Goal: Task Accomplishment & Management: Manage account settings

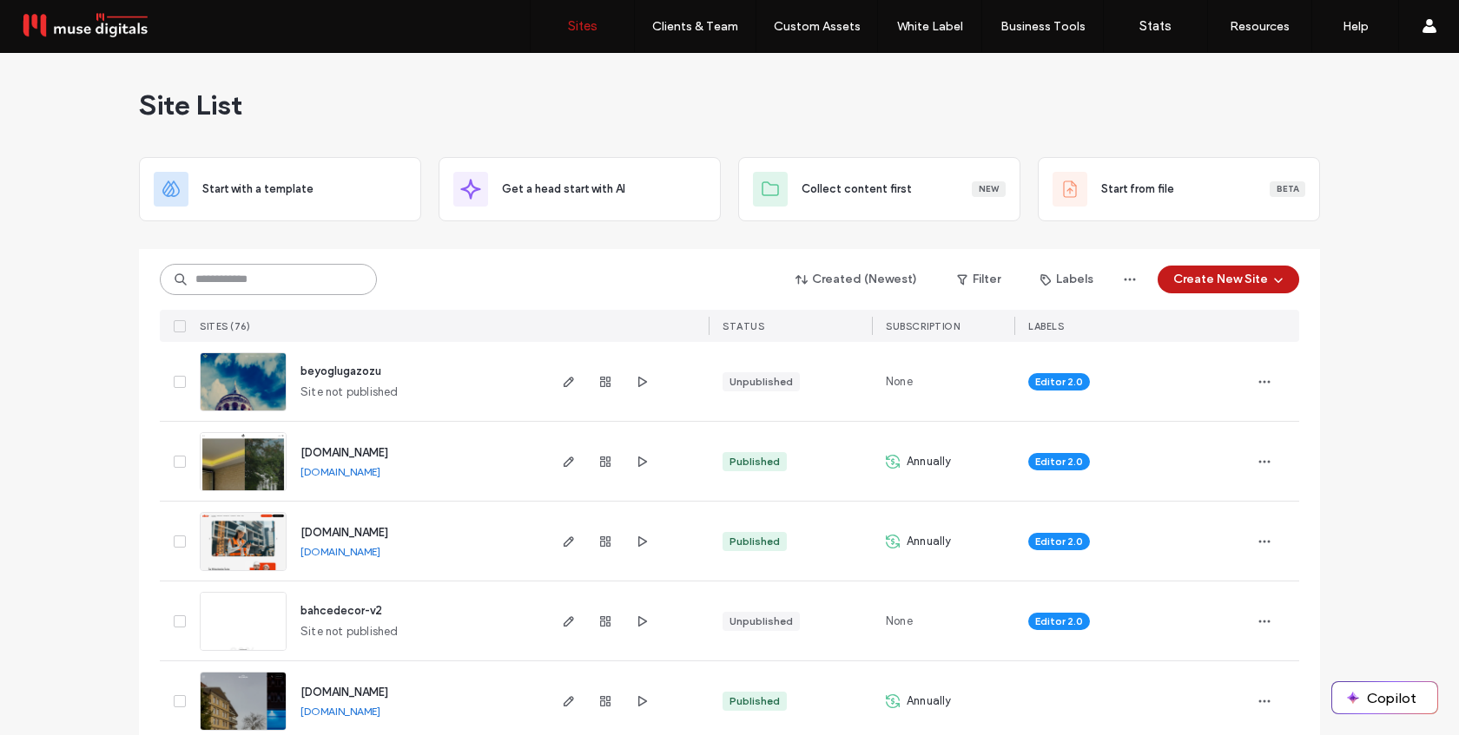
click at [223, 273] on input at bounding box center [268, 279] width 217 height 31
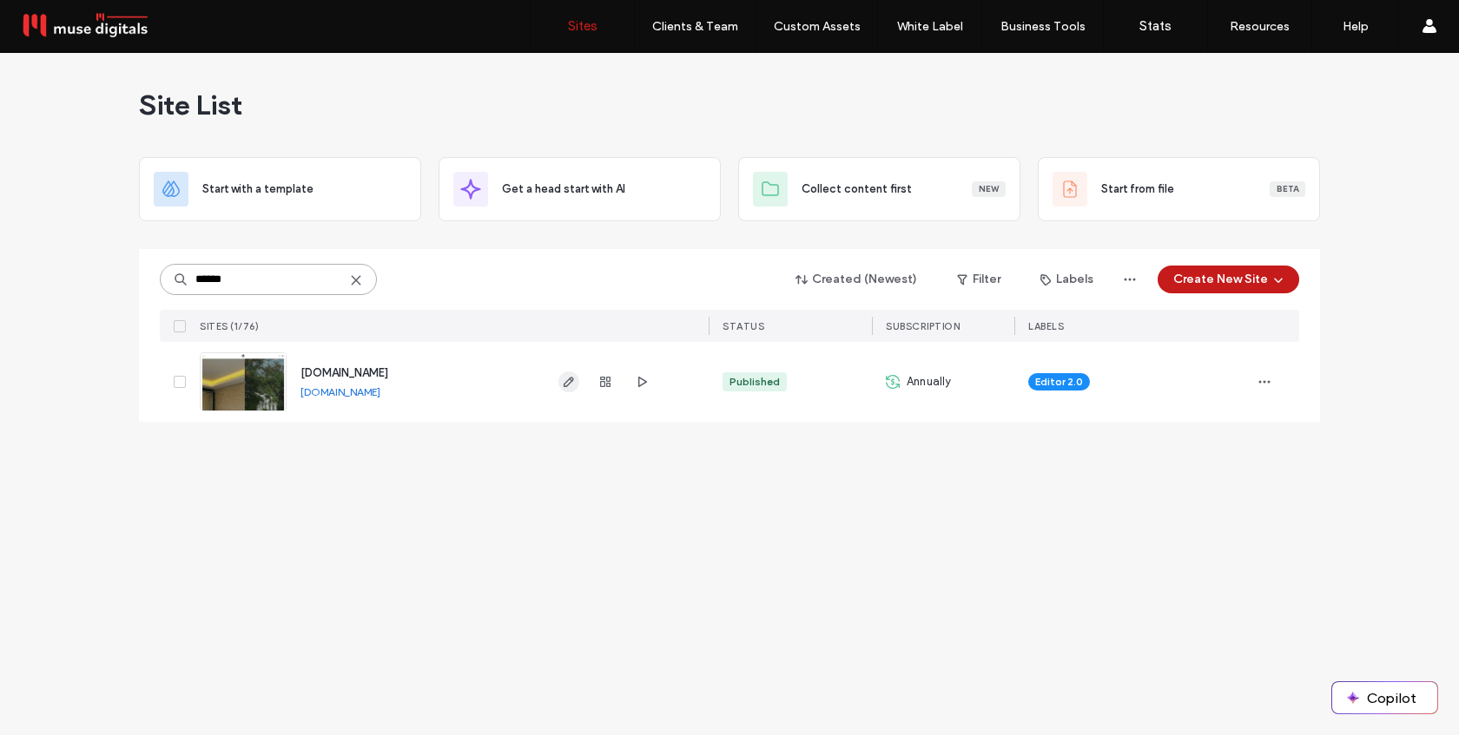
type input "******"
click at [567, 389] on span "button" at bounding box center [568, 382] width 21 height 21
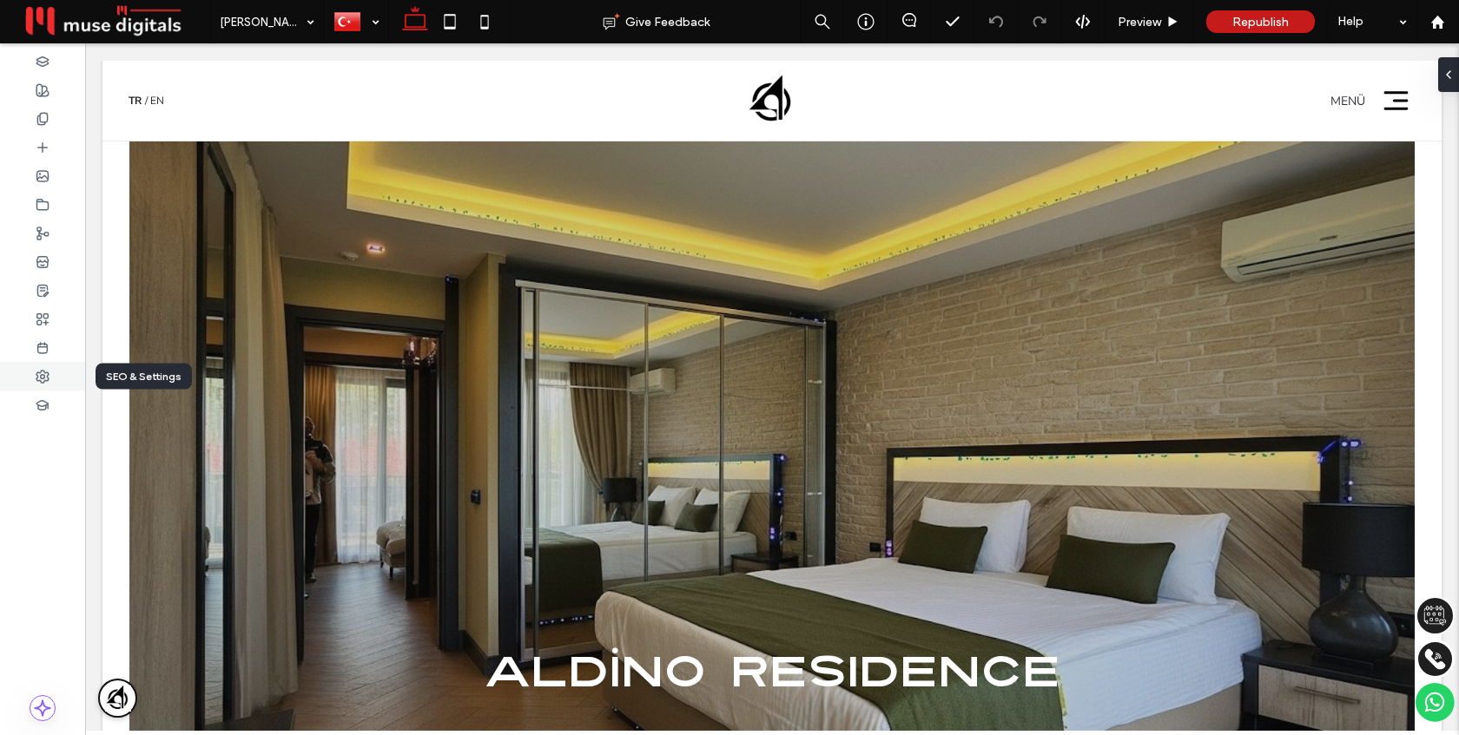
click at [49, 381] on icon at bounding box center [43, 377] width 14 height 14
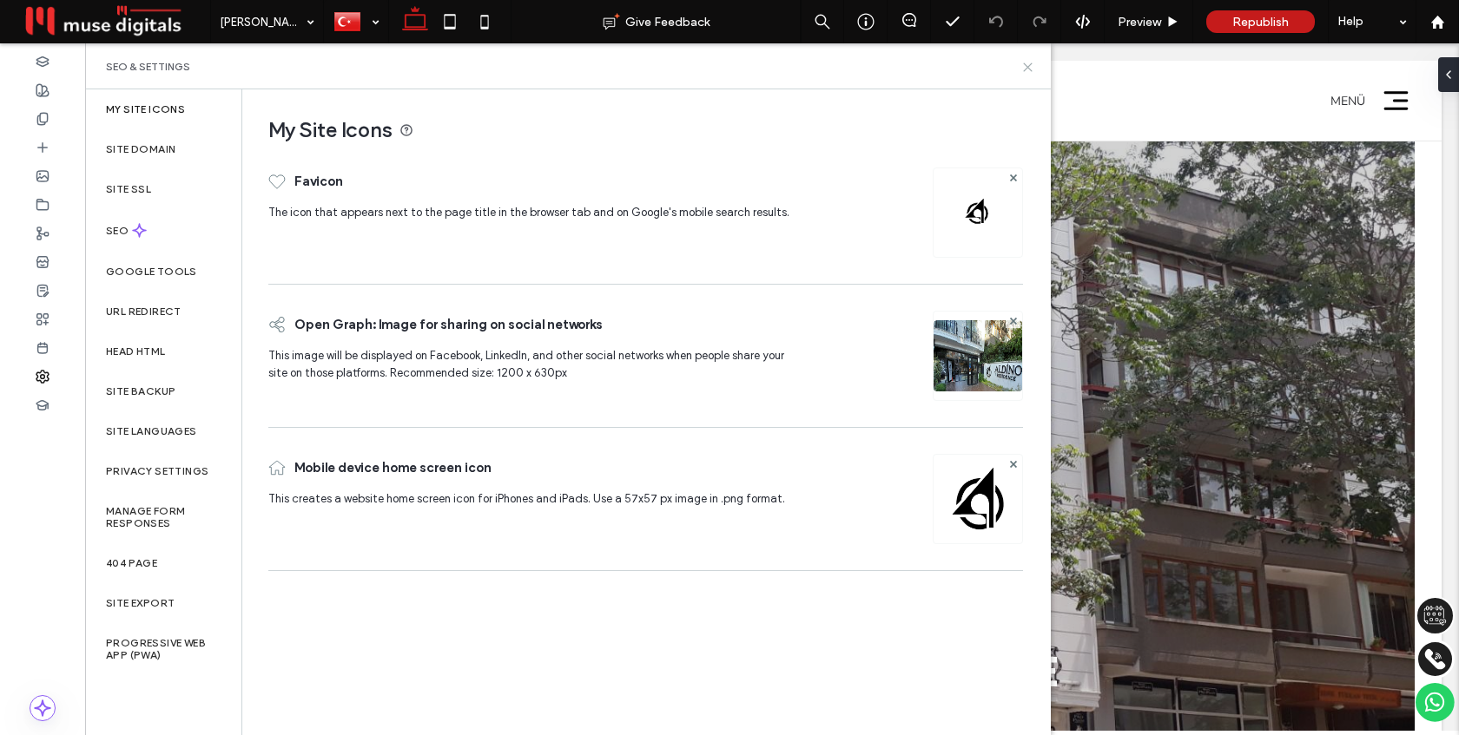
drag, startPoint x: 1030, startPoint y: 63, endPoint x: 932, endPoint y: 177, distance: 150.2
click at [1030, 63] on use at bounding box center [1028, 67] width 8 height 8
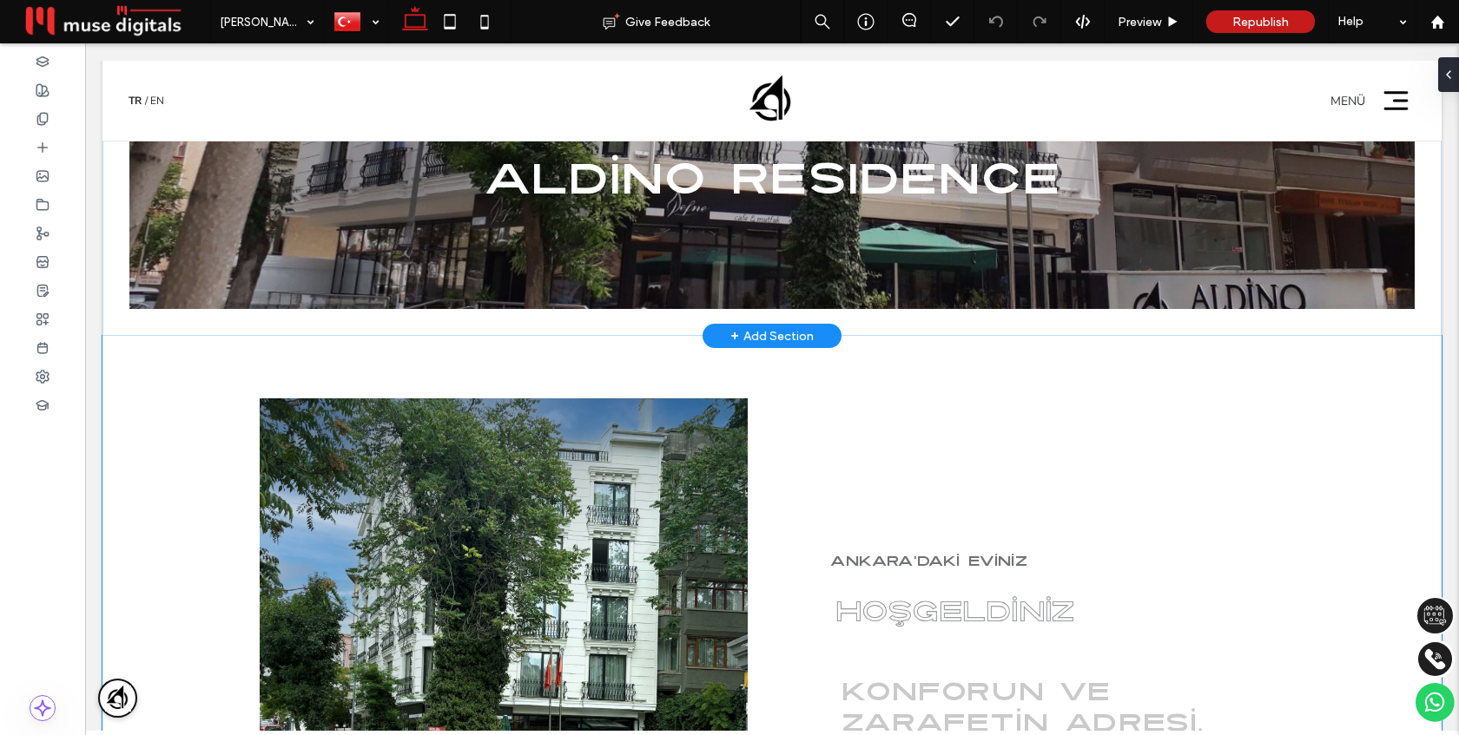
scroll to position [542, 0]
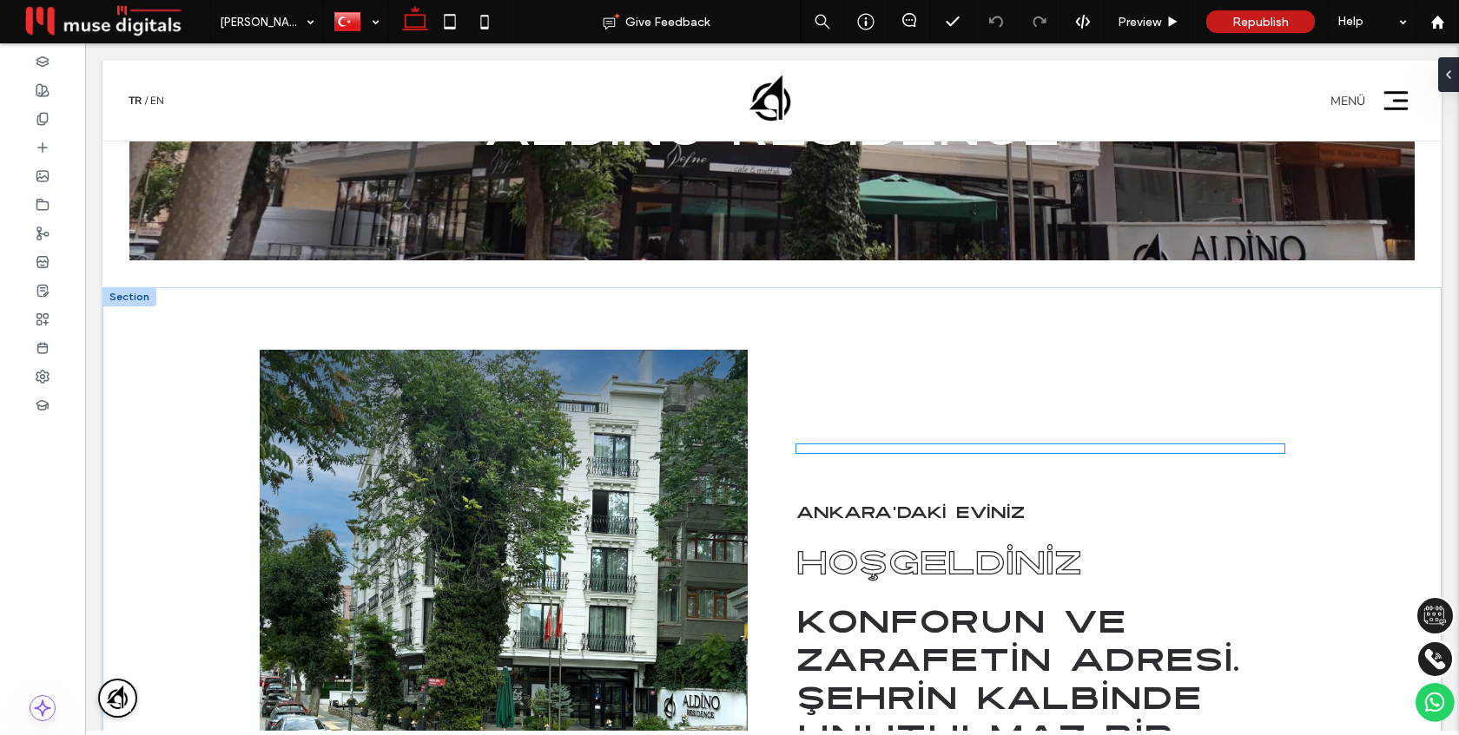
click at [933, 453] on div "Çerez Ayarları Web sitemiz çerezleri, deneyiminizi geliştirmek ve hizmetlerimiz…" at bounding box center [1040, 449] width 488 height 9
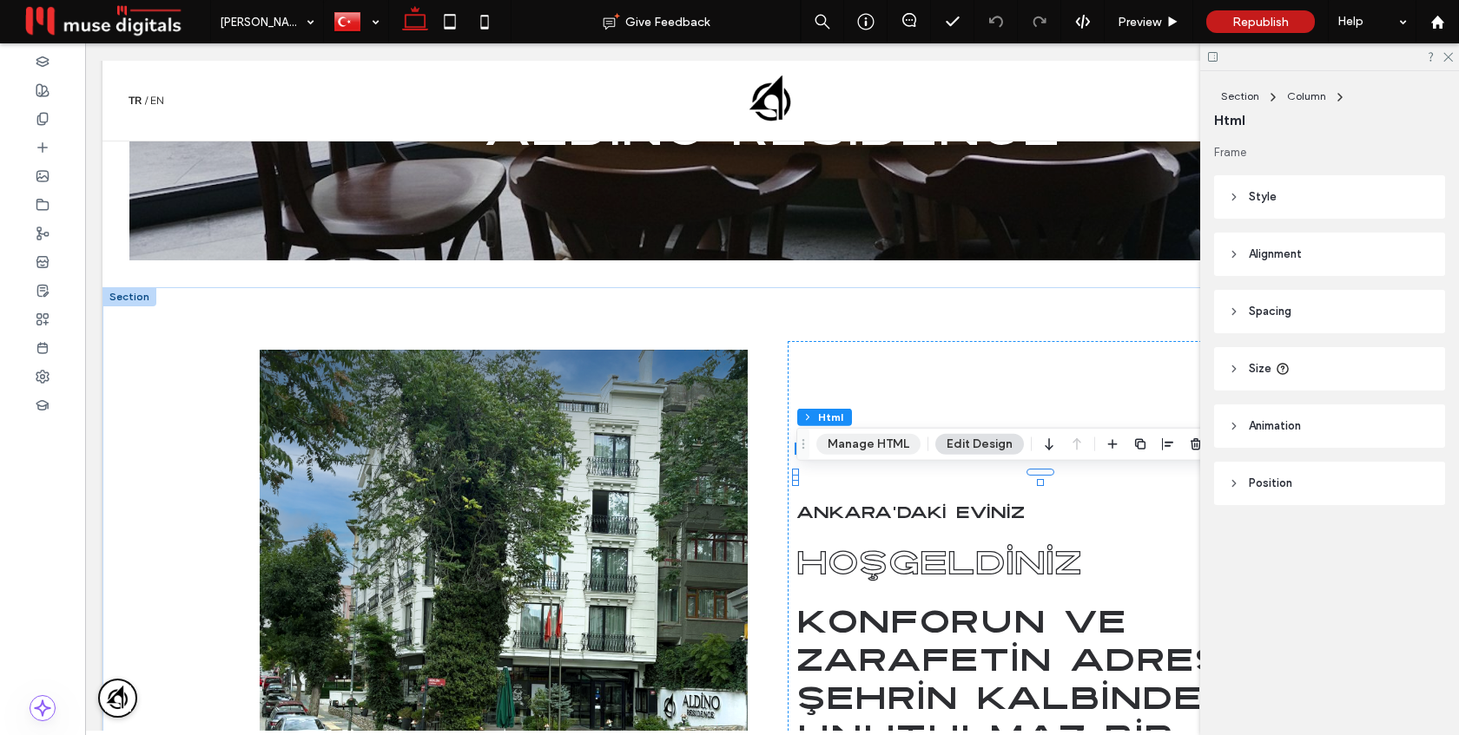
click at [880, 452] on button "Manage HTML" at bounding box center [868, 444] width 104 height 21
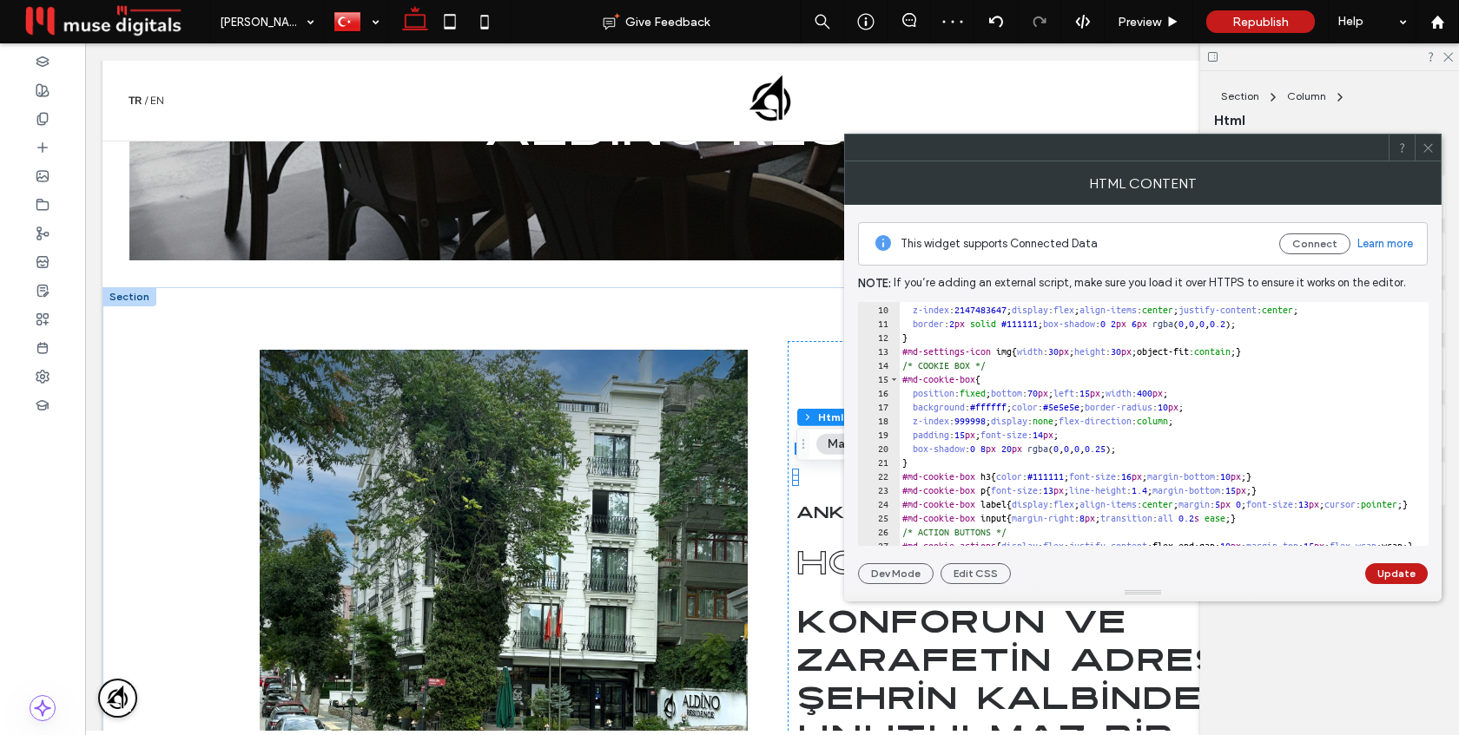
scroll to position [124, 0]
click at [1428, 150] on icon at bounding box center [1427, 148] width 13 height 13
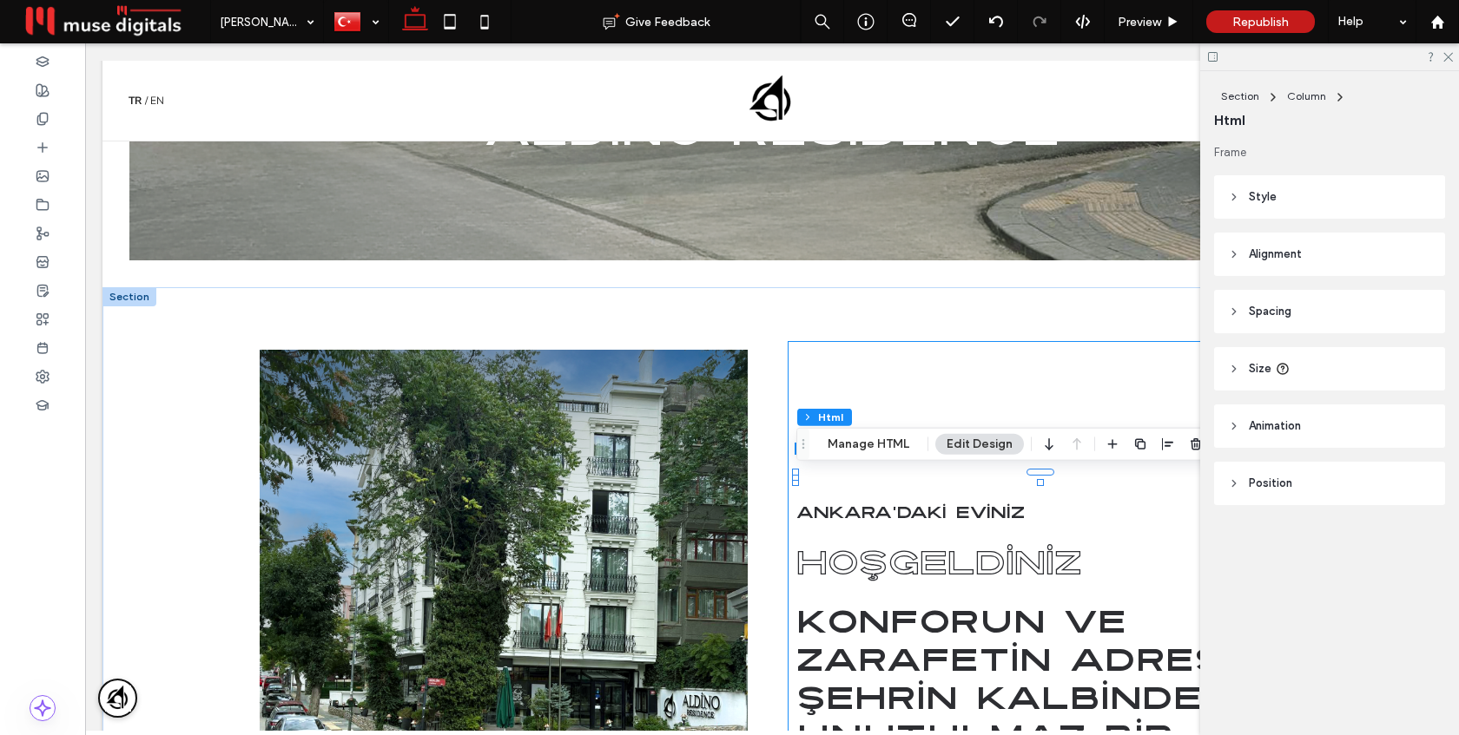
click at [921, 405] on div "Çerez Ayarları Web sitemiz çerezleri, deneyiminizi geliştirmek ve hizmetlerimiz…" at bounding box center [1040, 658] width 505 height 634
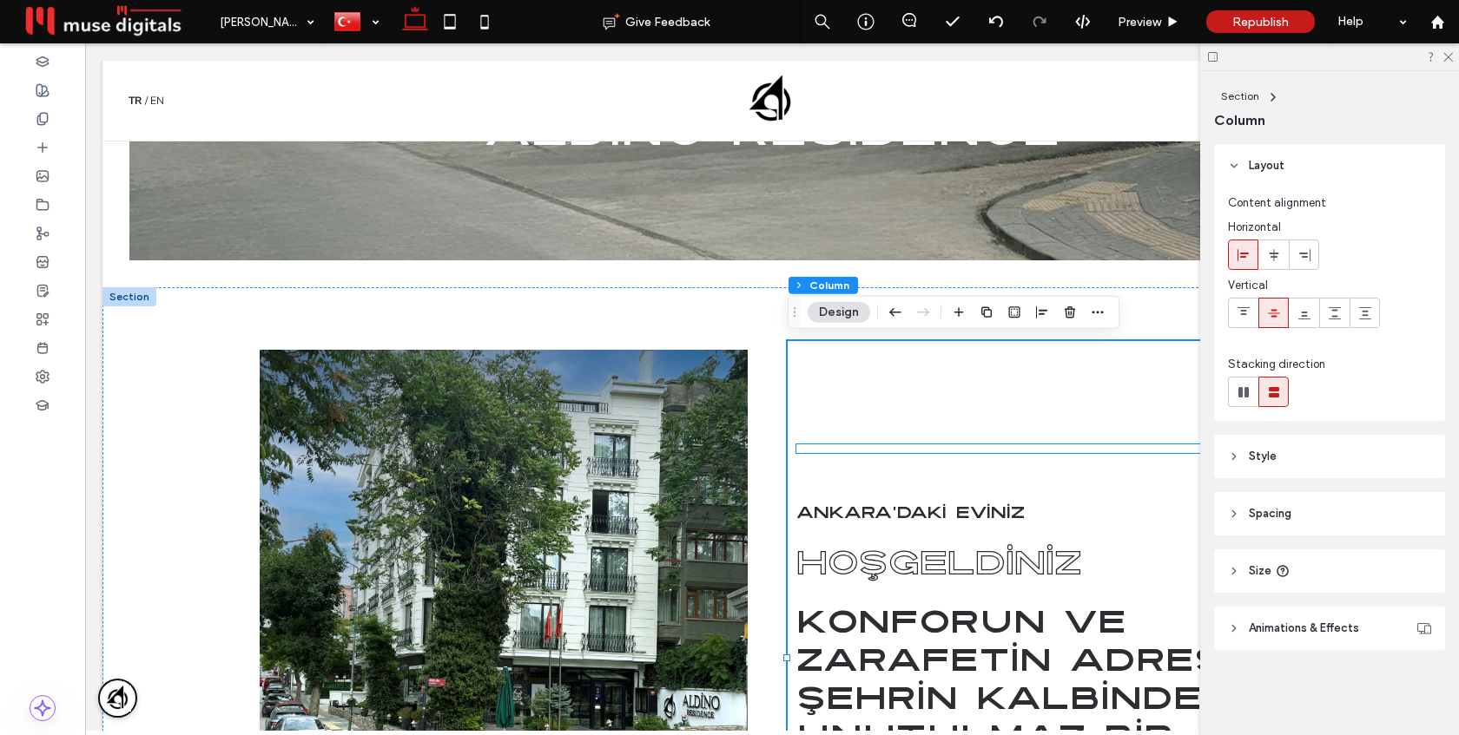
click at [869, 453] on div "Çerez Ayarları Web sitemiz çerezleri, deneyiminizi geliştirmek ve hizmetlerimiz…" at bounding box center [1040, 449] width 488 height 9
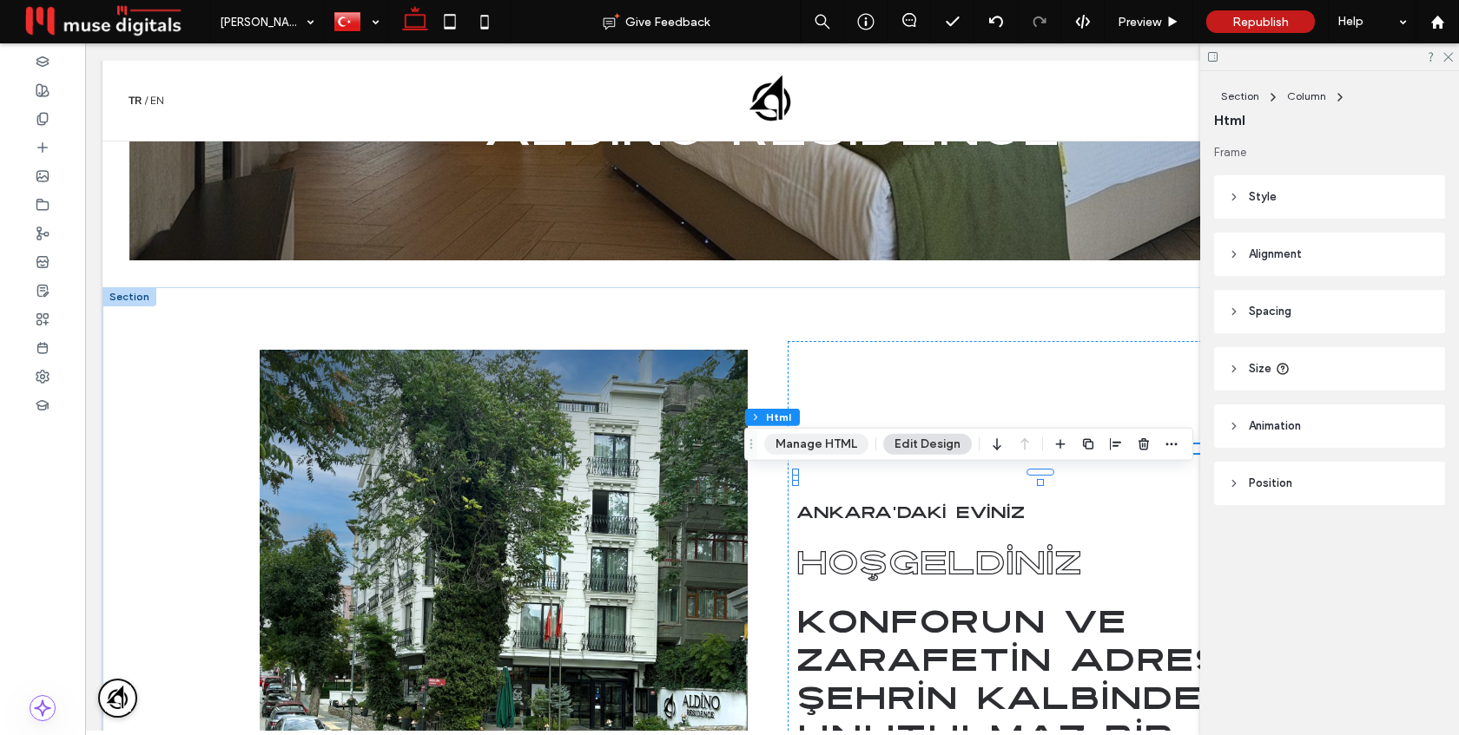
click at [835, 445] on button "Manage HTML" at bounding box center [816, 444] width 104 height 21
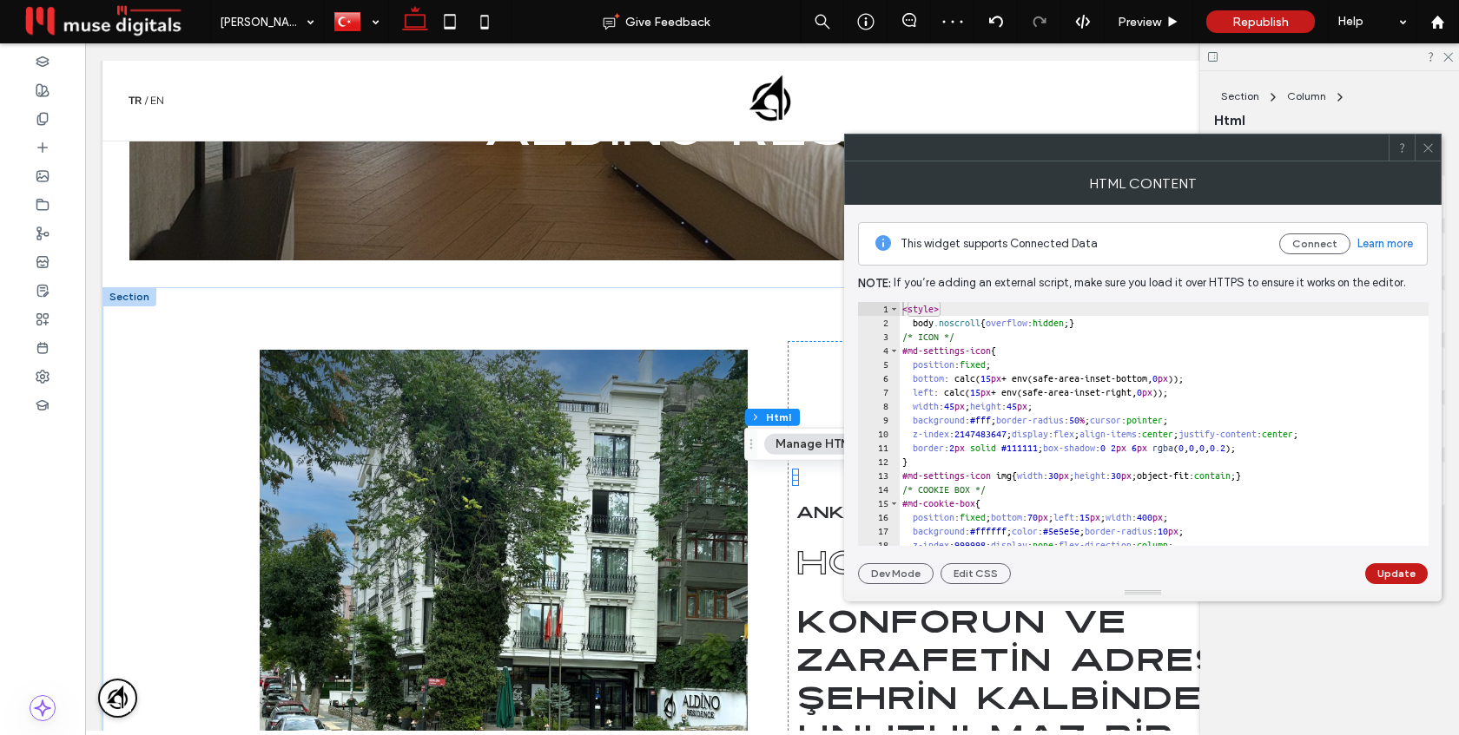
click at [1430, 144] on use at bounding box center [1427, 147] width 9 height 9
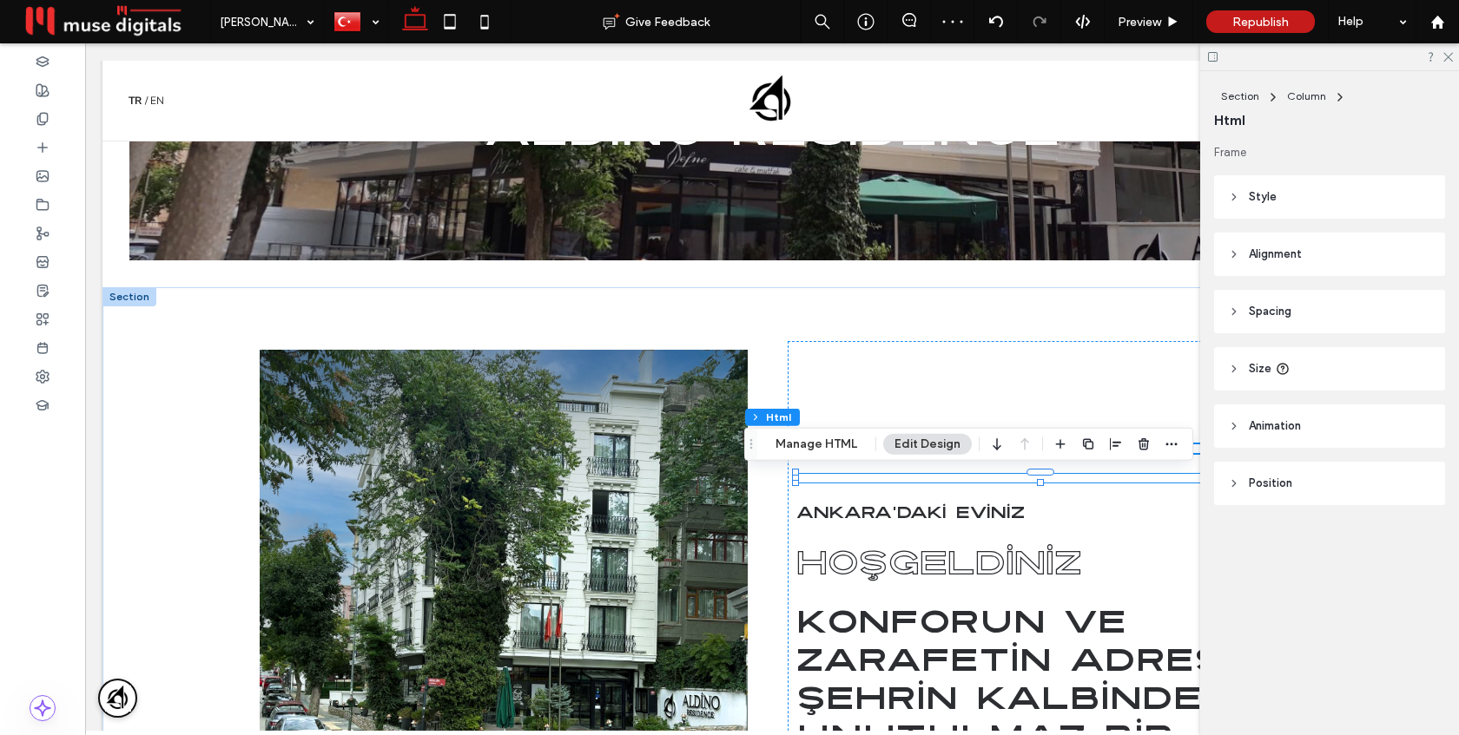
click at [866, 483] on div "100" at bounding box center [1040, 478] width 488 height 9
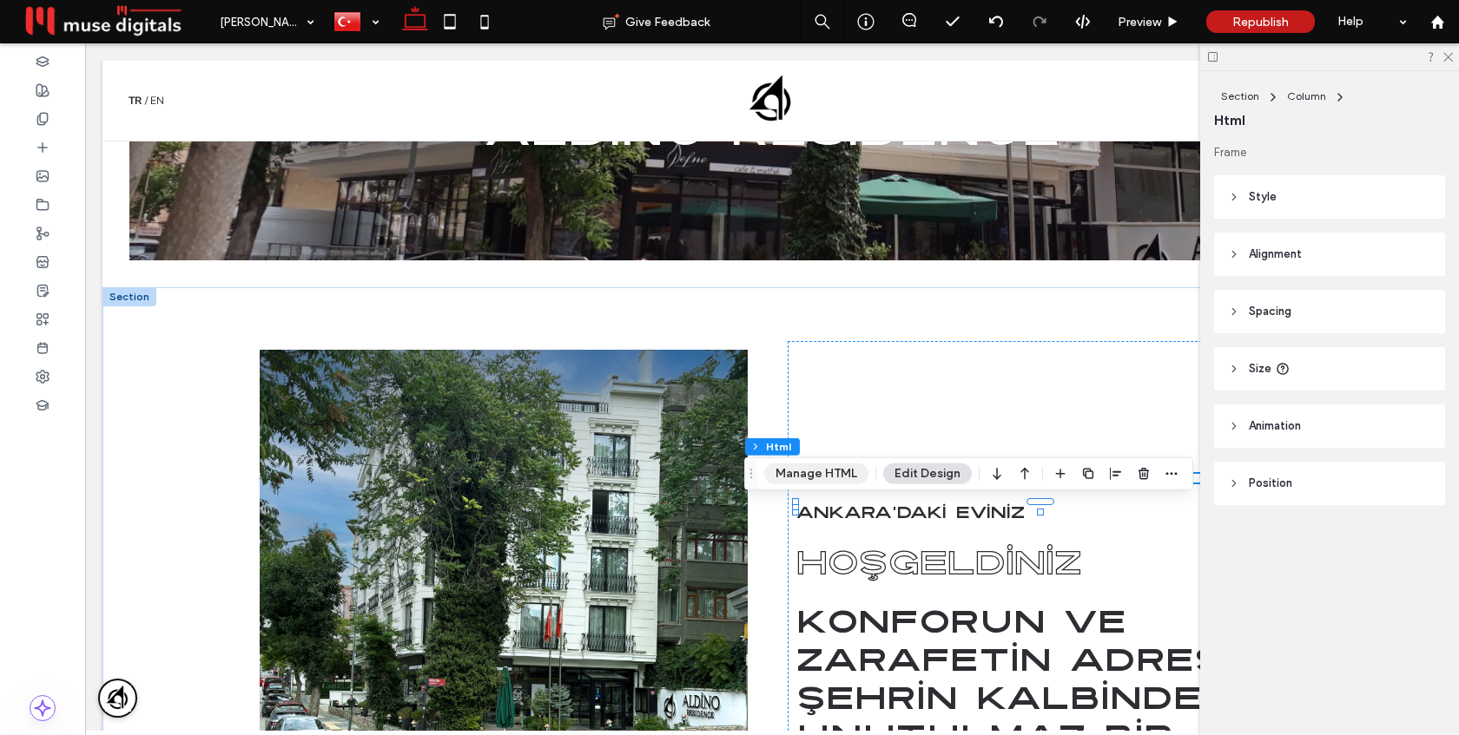
click at [841, 475] on button "Manage HTML" at bounding box center [816, 474] width 104 height 21
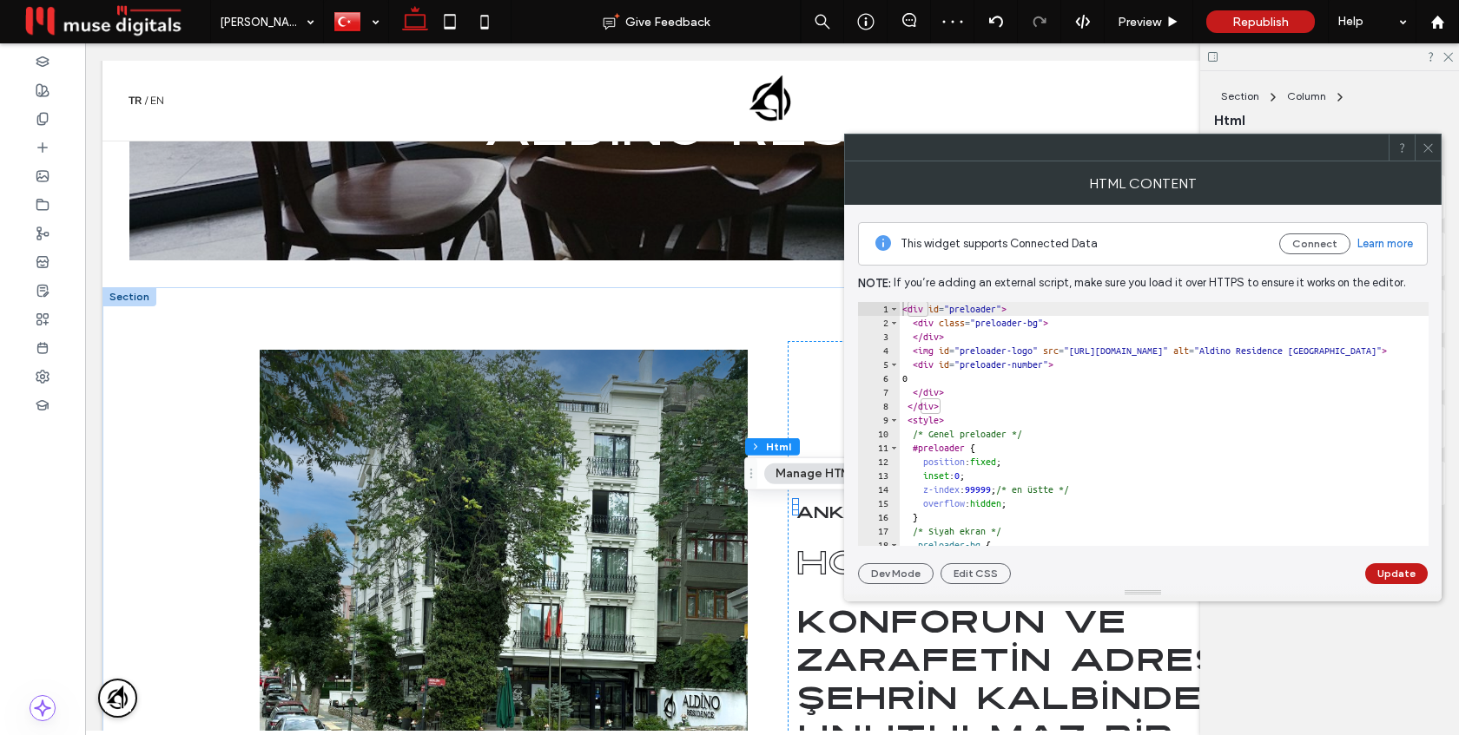
click at [1183, 400] on div "< div id = "preloader" > < div class = "preloader-bg" > </ div > < img id = "pr…" at bounding box center [1306, 438] width 814 height 272
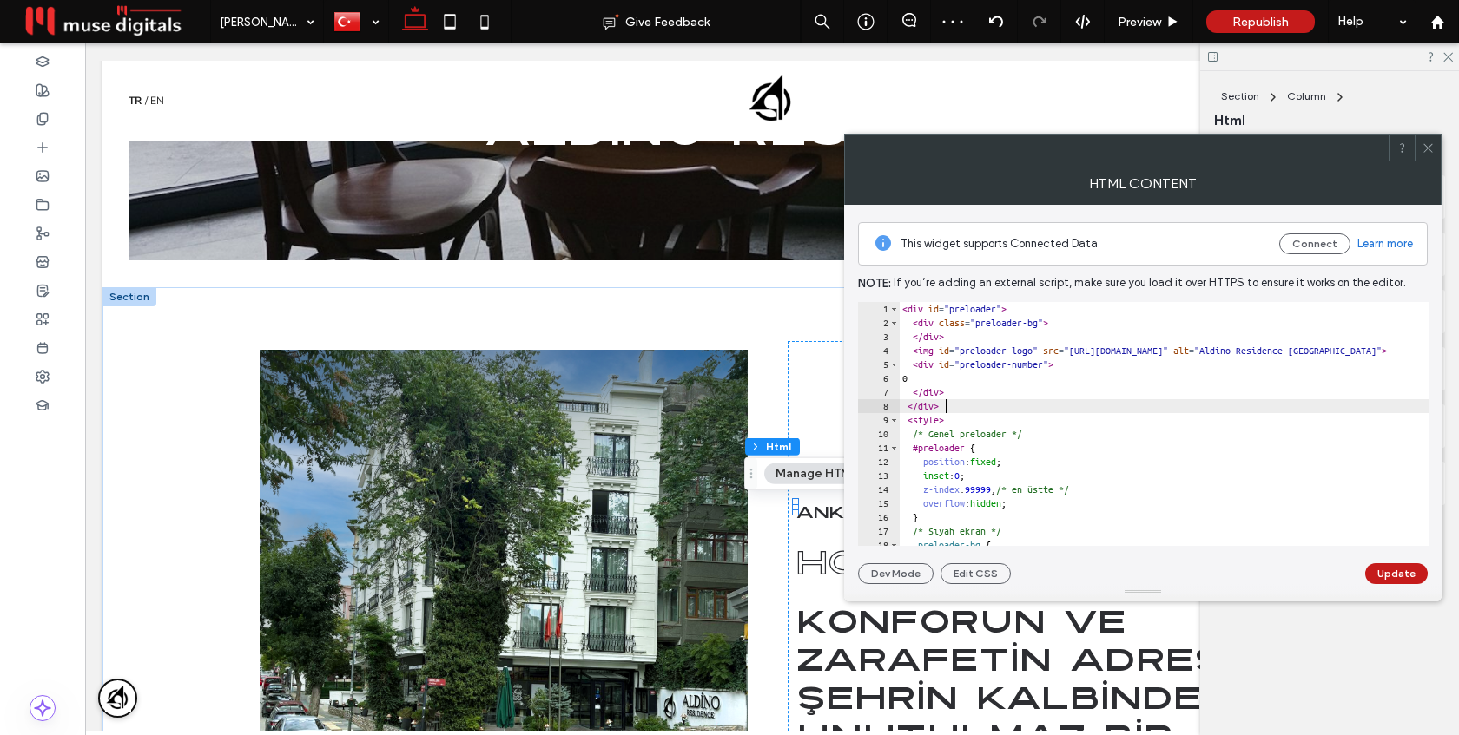
type textarea "**********"
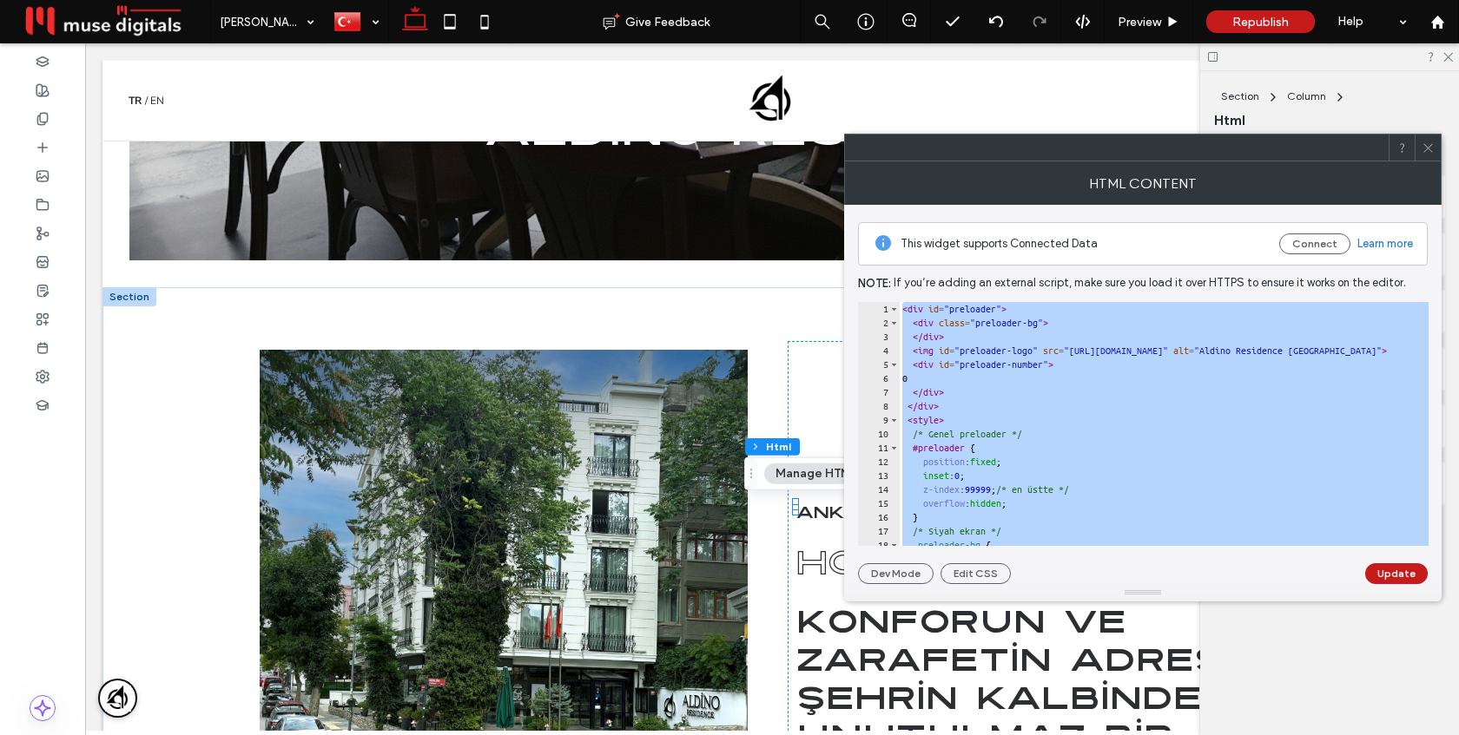
click at [1427, 142] on icon at bounding box center [1427, 148] width 13 height 13
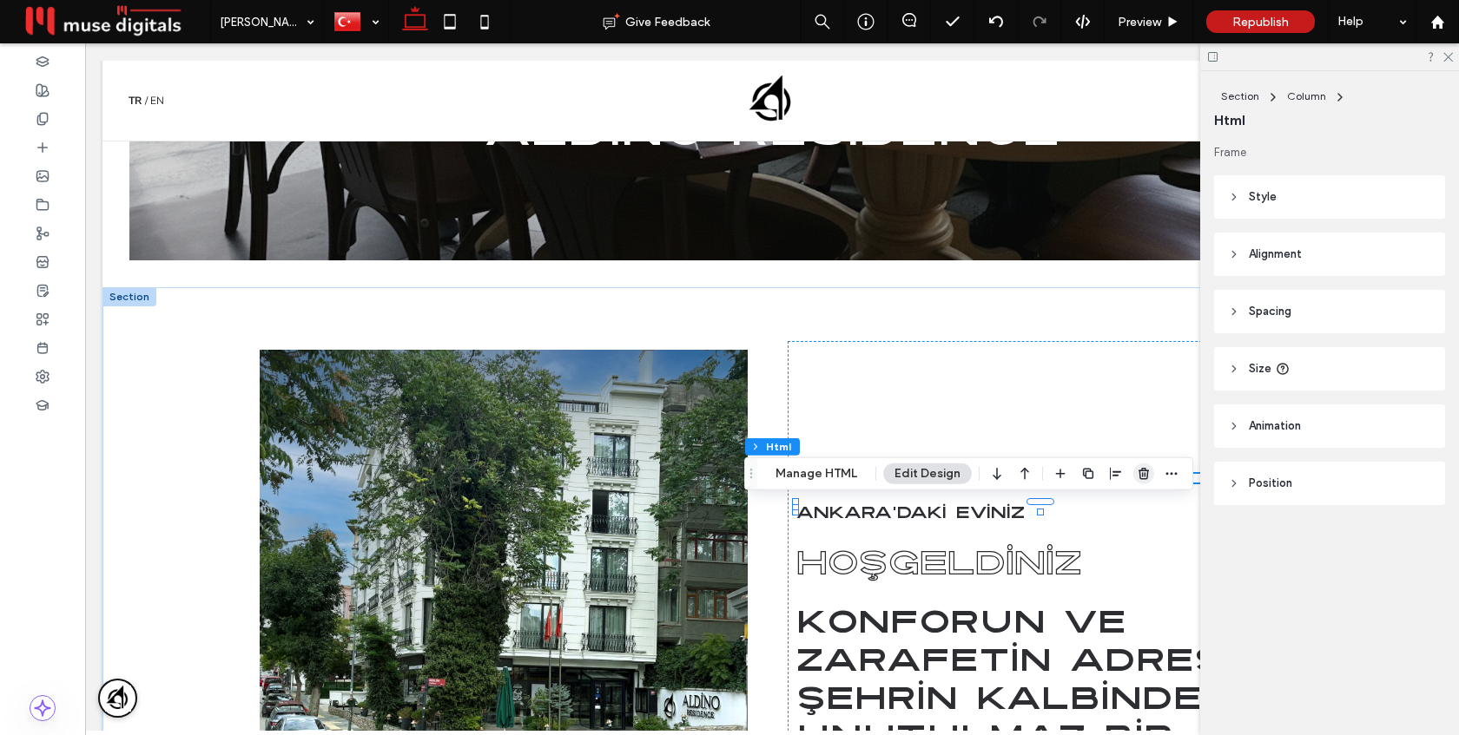
click at [1138, 471] on use "button" at bounding box center [1143, 473] width 10 height 11
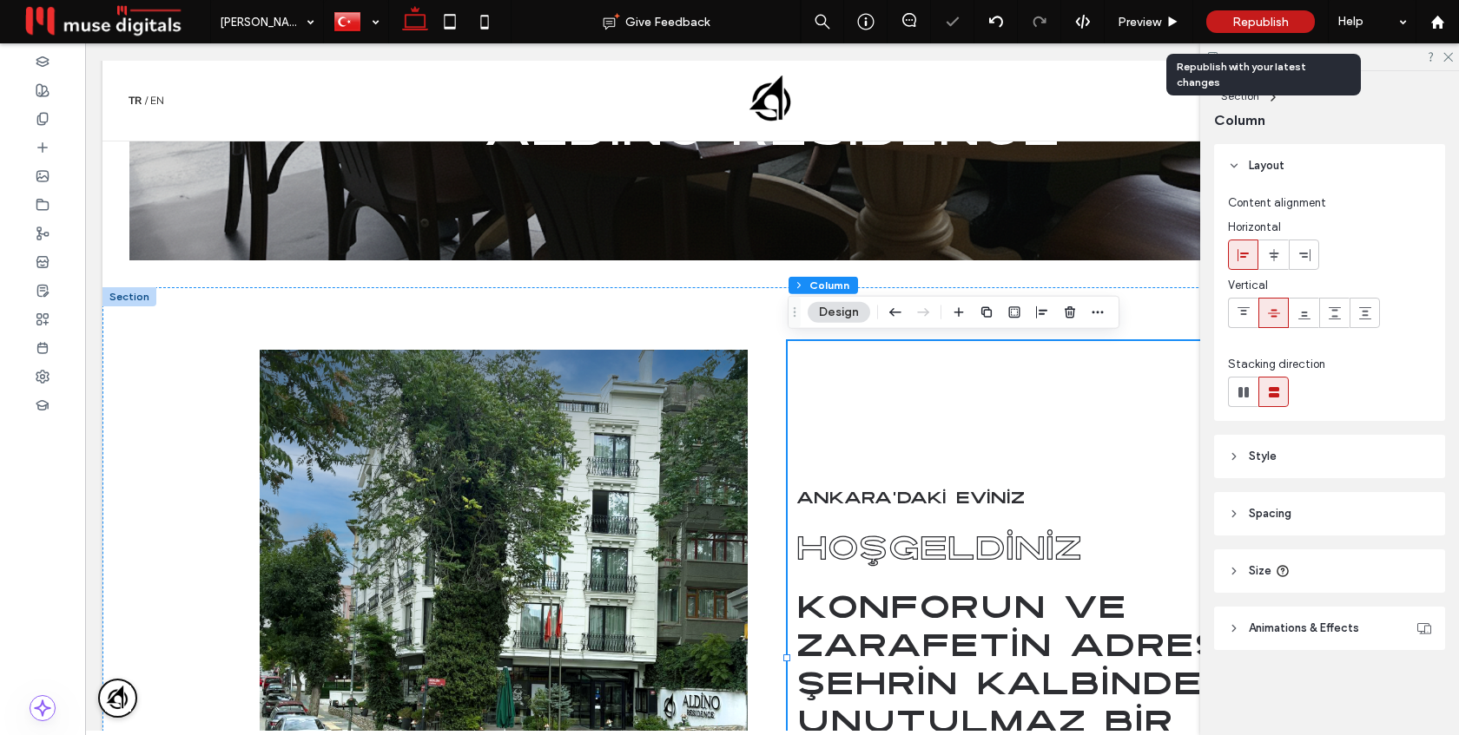
click at [1244, 23] on span "Republish" at bounding box center [1260, 22] width 56 height 15
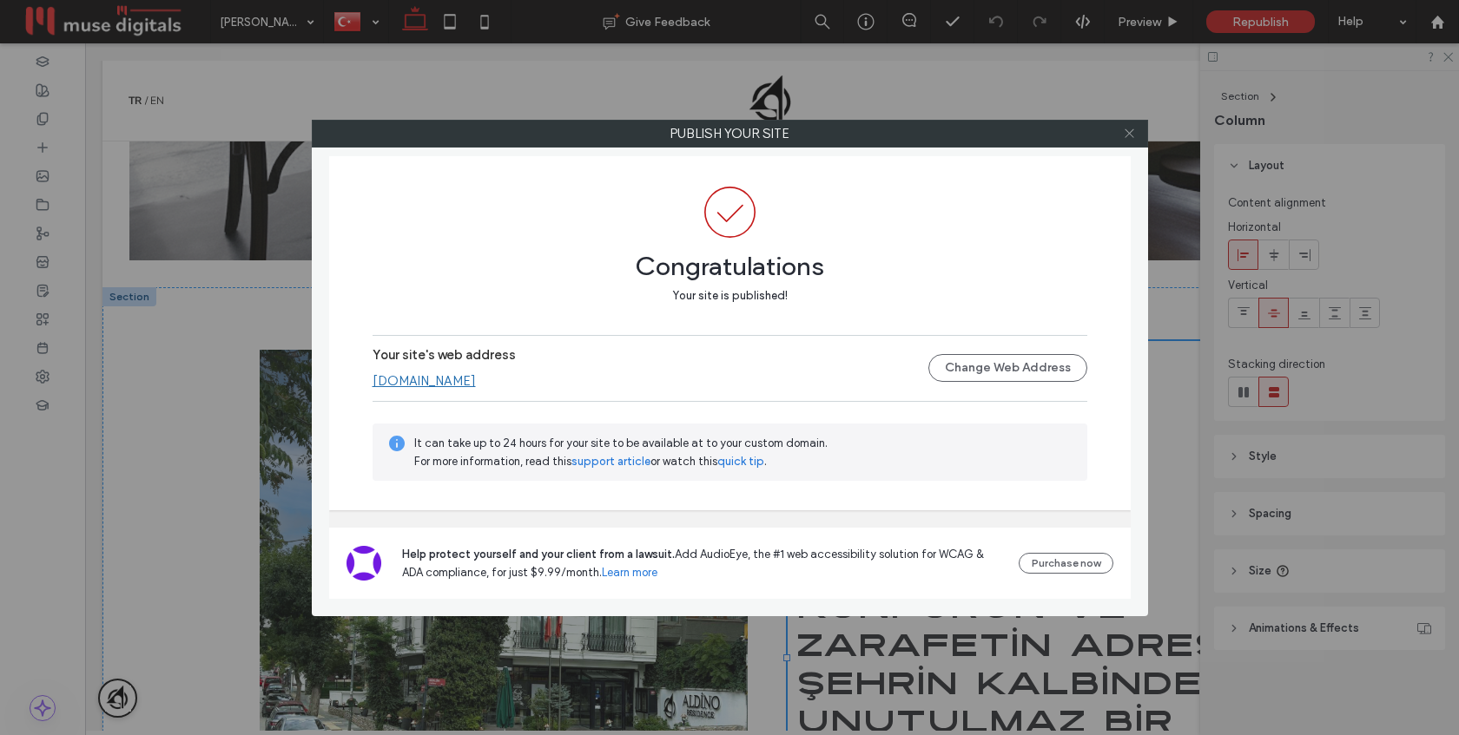
click at [1128, 134] on use at bounding box center [1128, 133] width 9 height 9
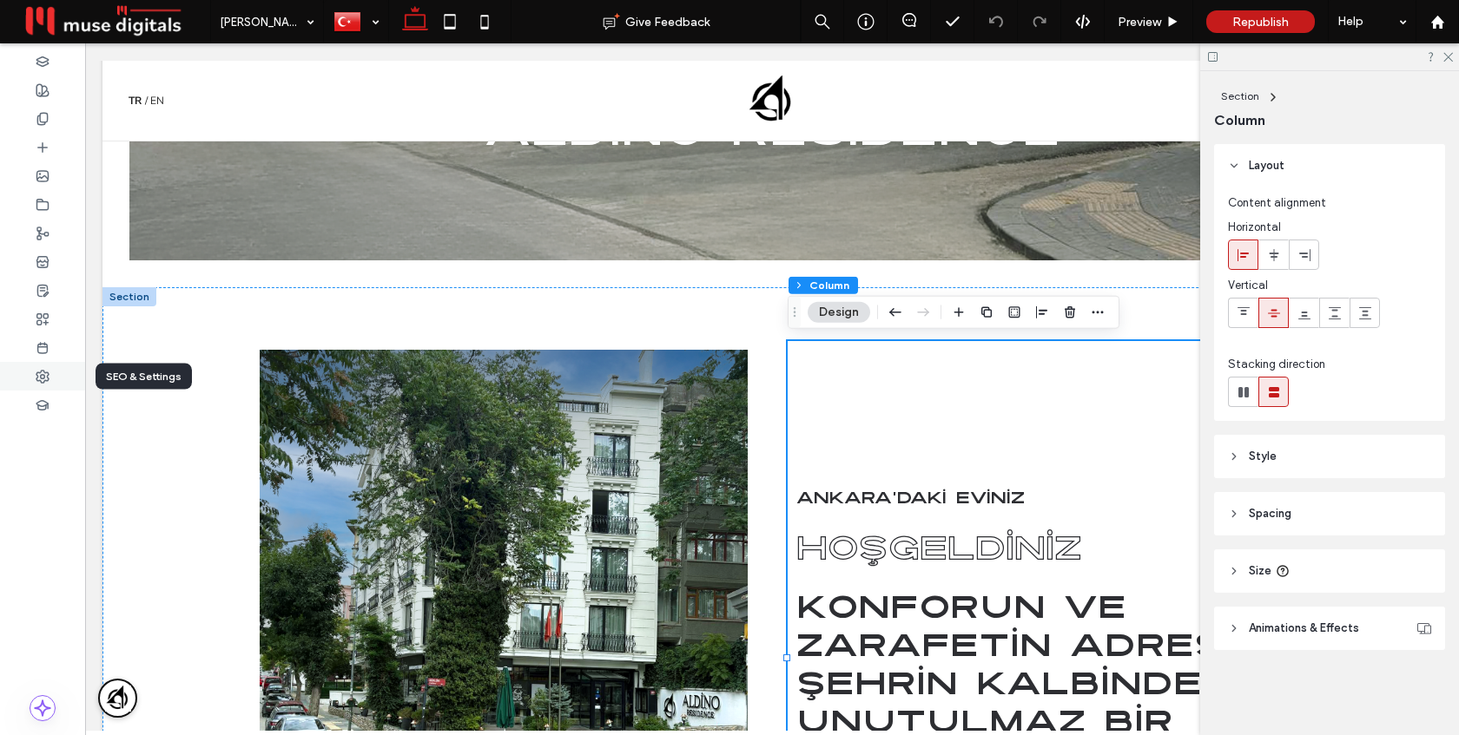
click at [31, 382] on div at bounding box center [42, 376] width 85 height 29
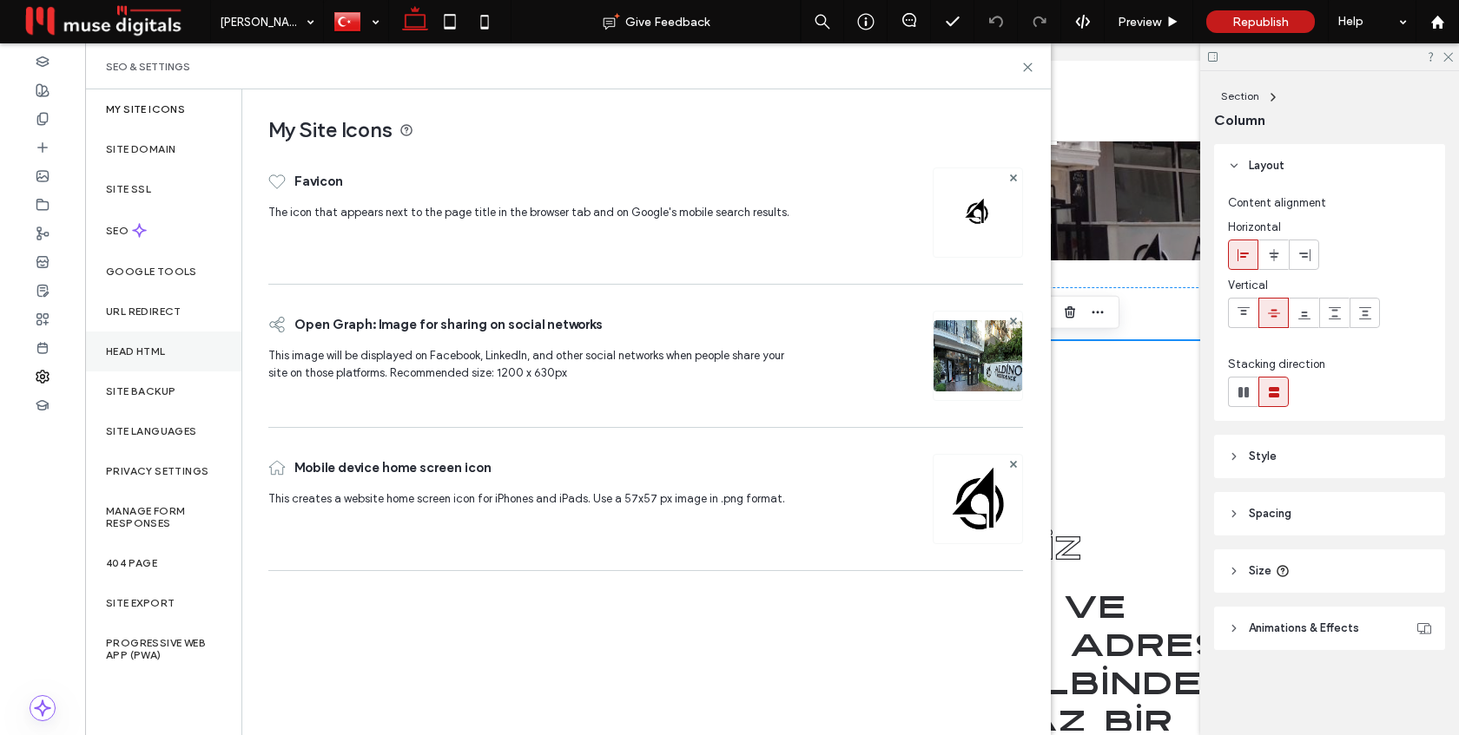
click at [159, 357] on label "Head HTML" at bounding box center [136, 352] width 60 height 12
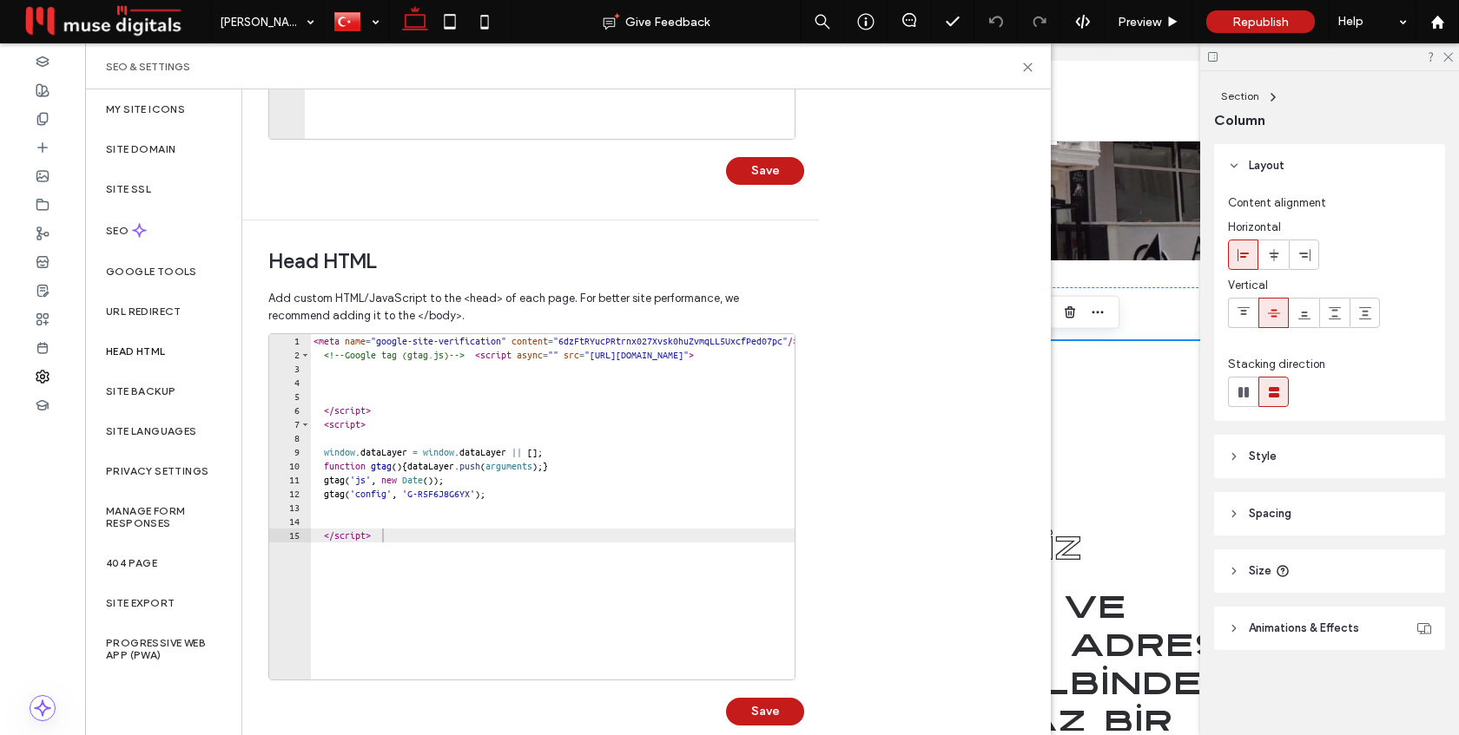
scroll to position [452, 0]
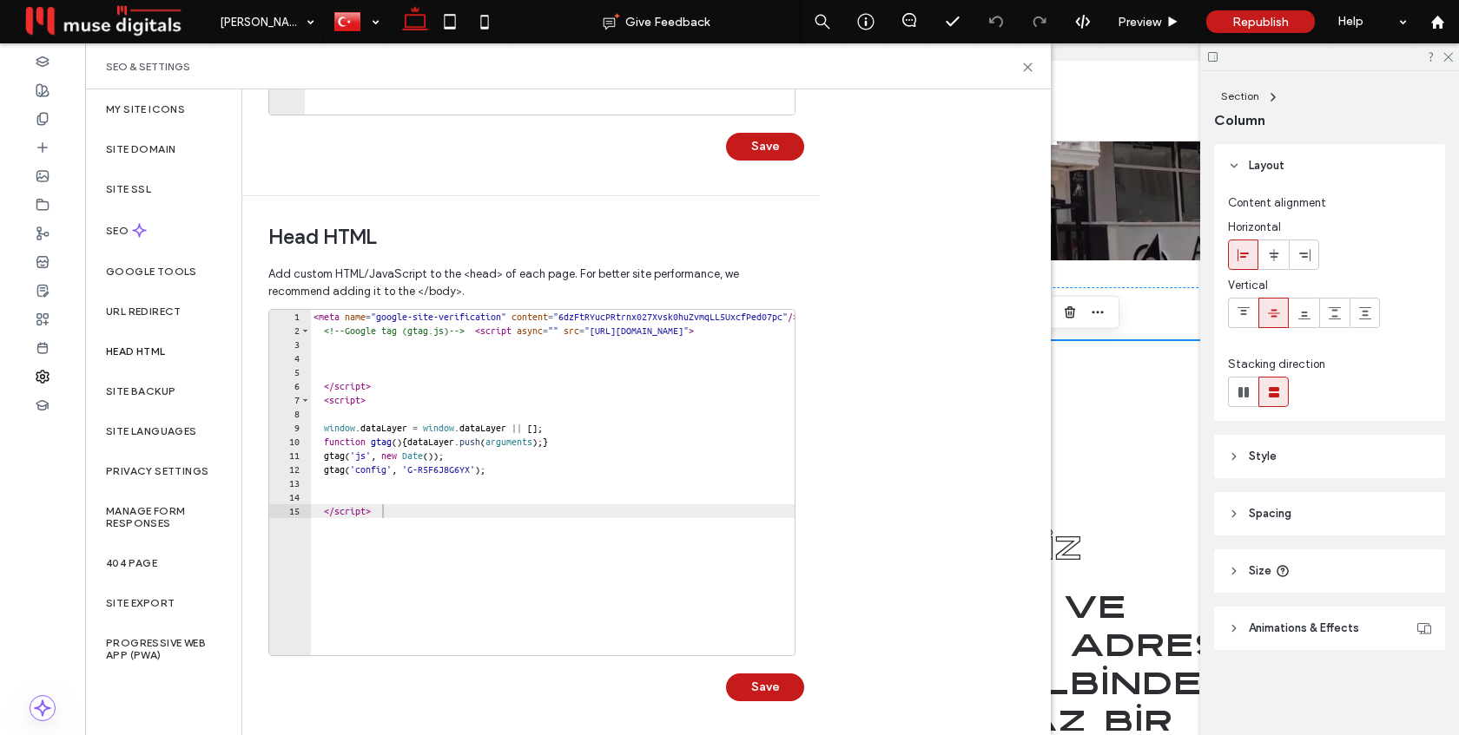
click at [410, 497] on div "< meta name = "google-site-verification" content = "6dzFtRYucPRtrnx027Xvsk0huZv…" at bounding box center [667, 496] width 714 height 373
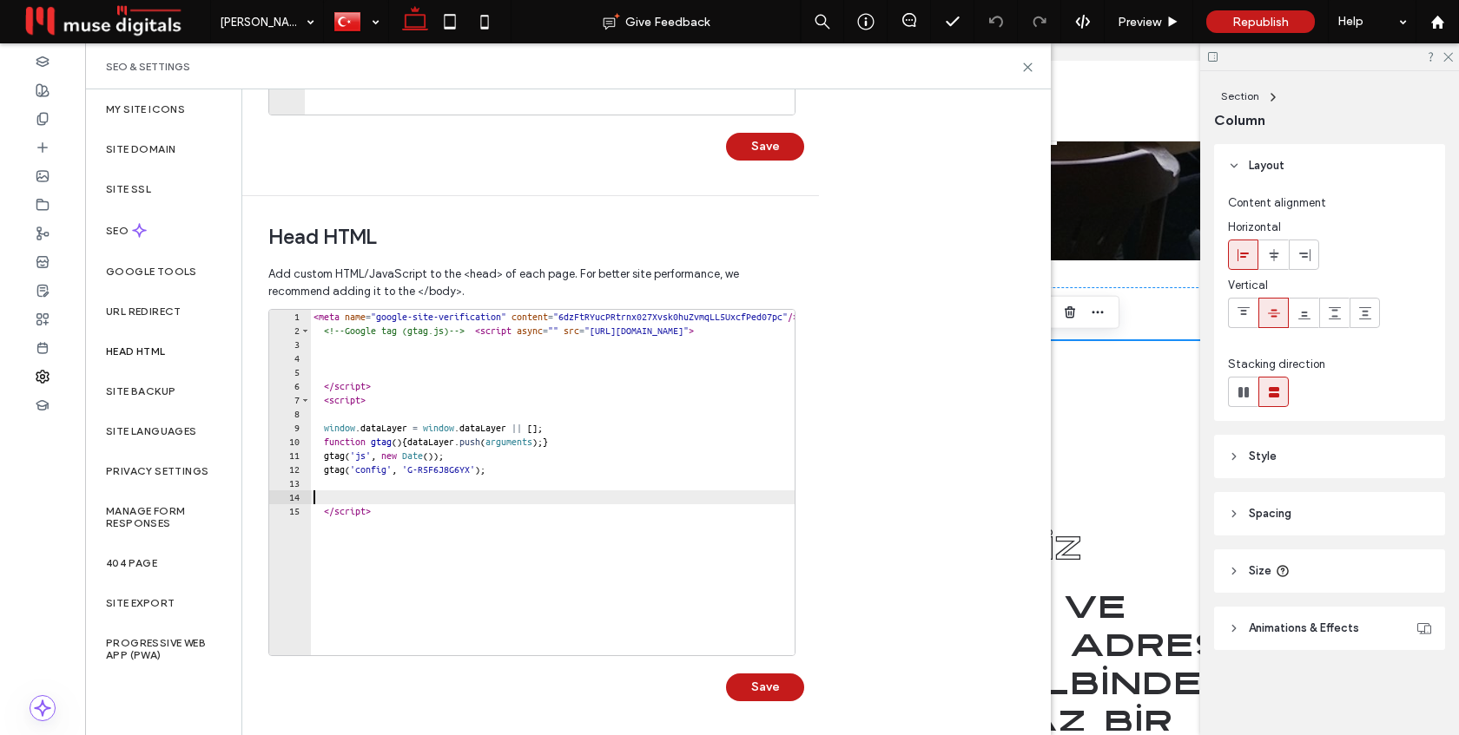
type textarea "*********"
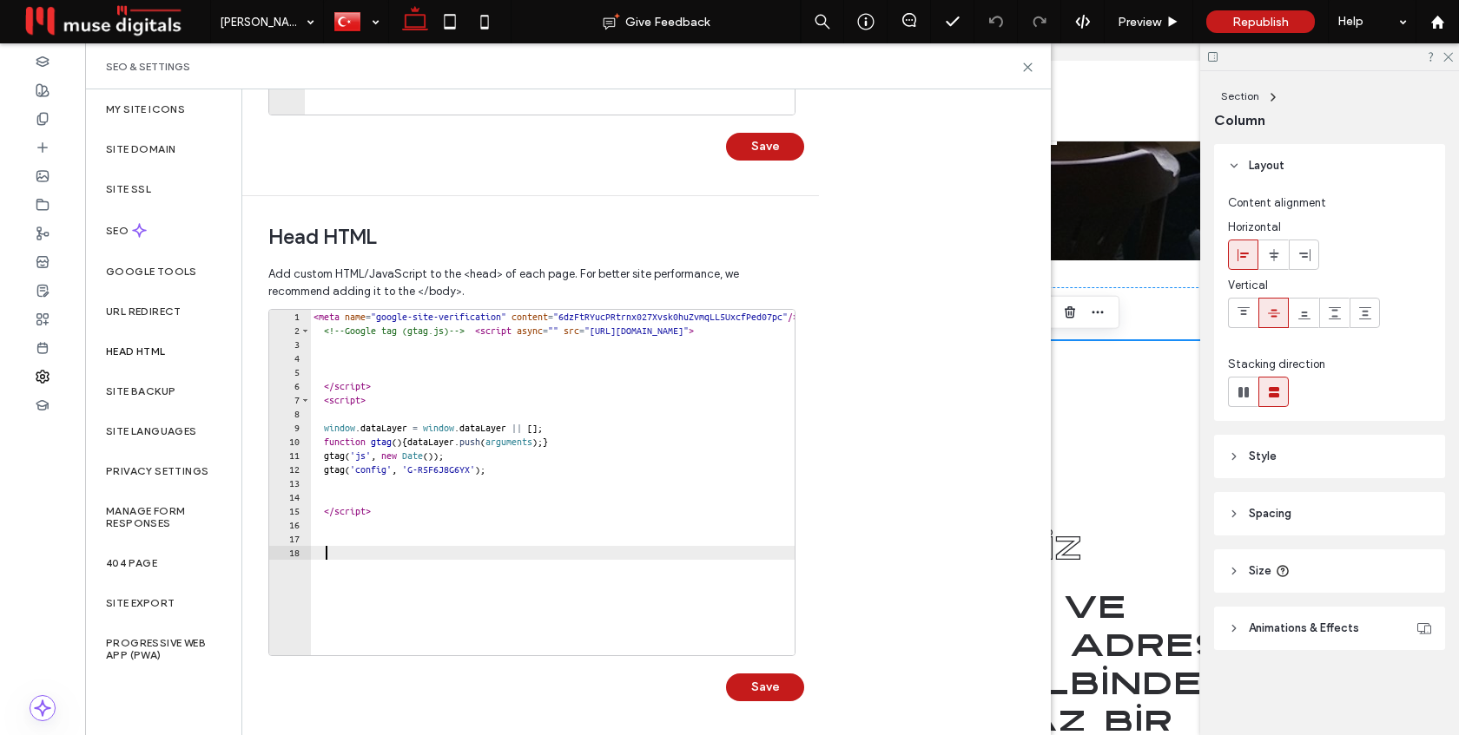
paste textarea "*********"
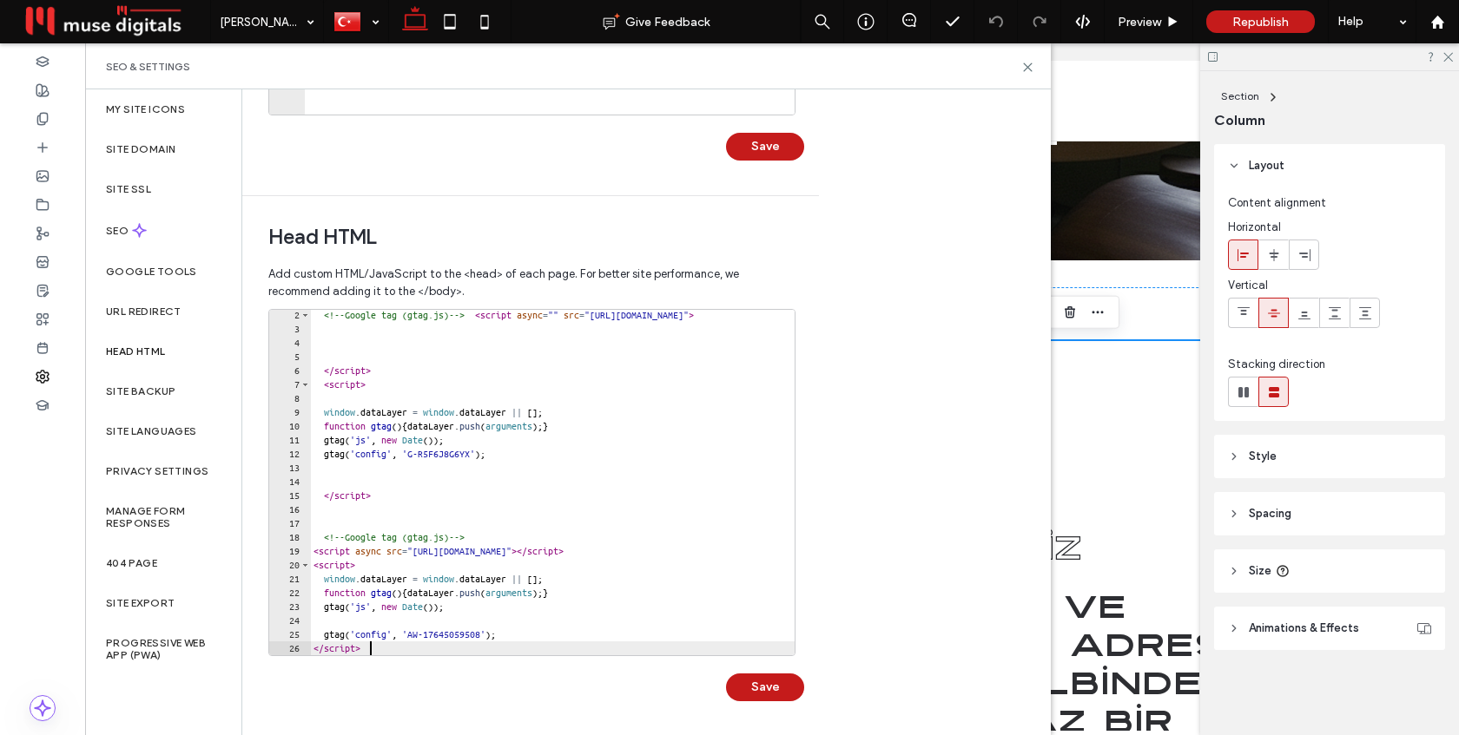
scroll to position [454, 0]
type textarea "*********"
click at [755, 688] on button "Save" at bounding box center [765, 685] width 78 height 28
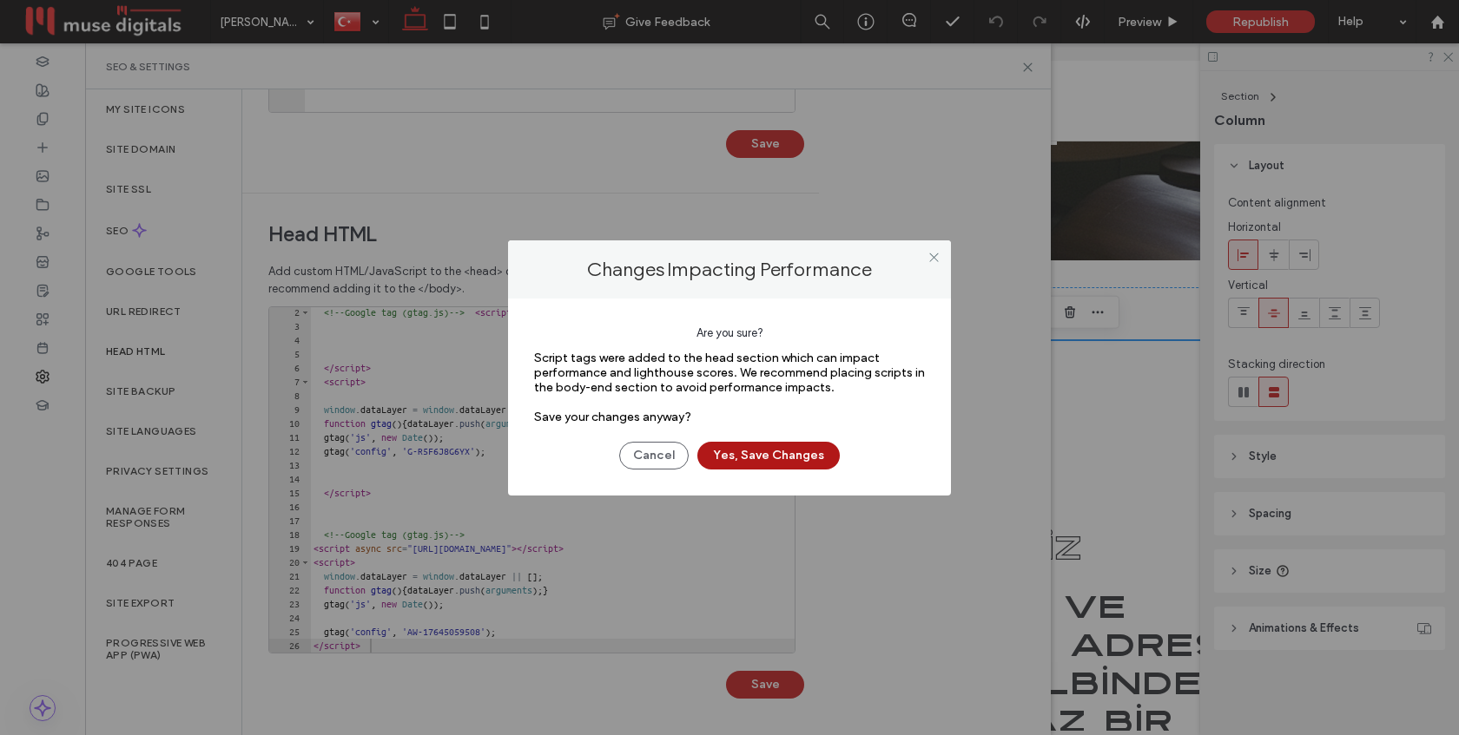
click at [765, 455] on button "Yes, Save Changes" at bounding box center [768, 456] width 142 height 28
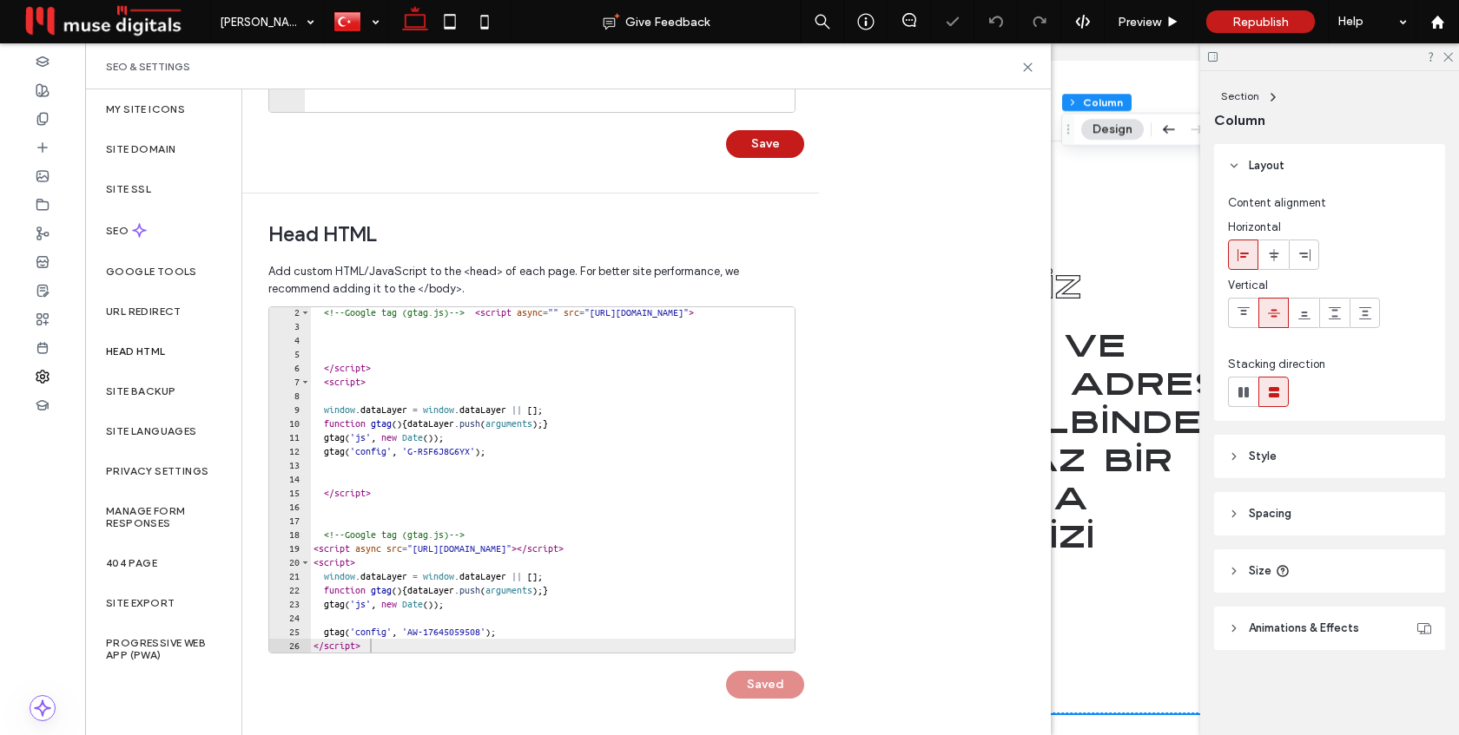
scroll to position [812, 0]
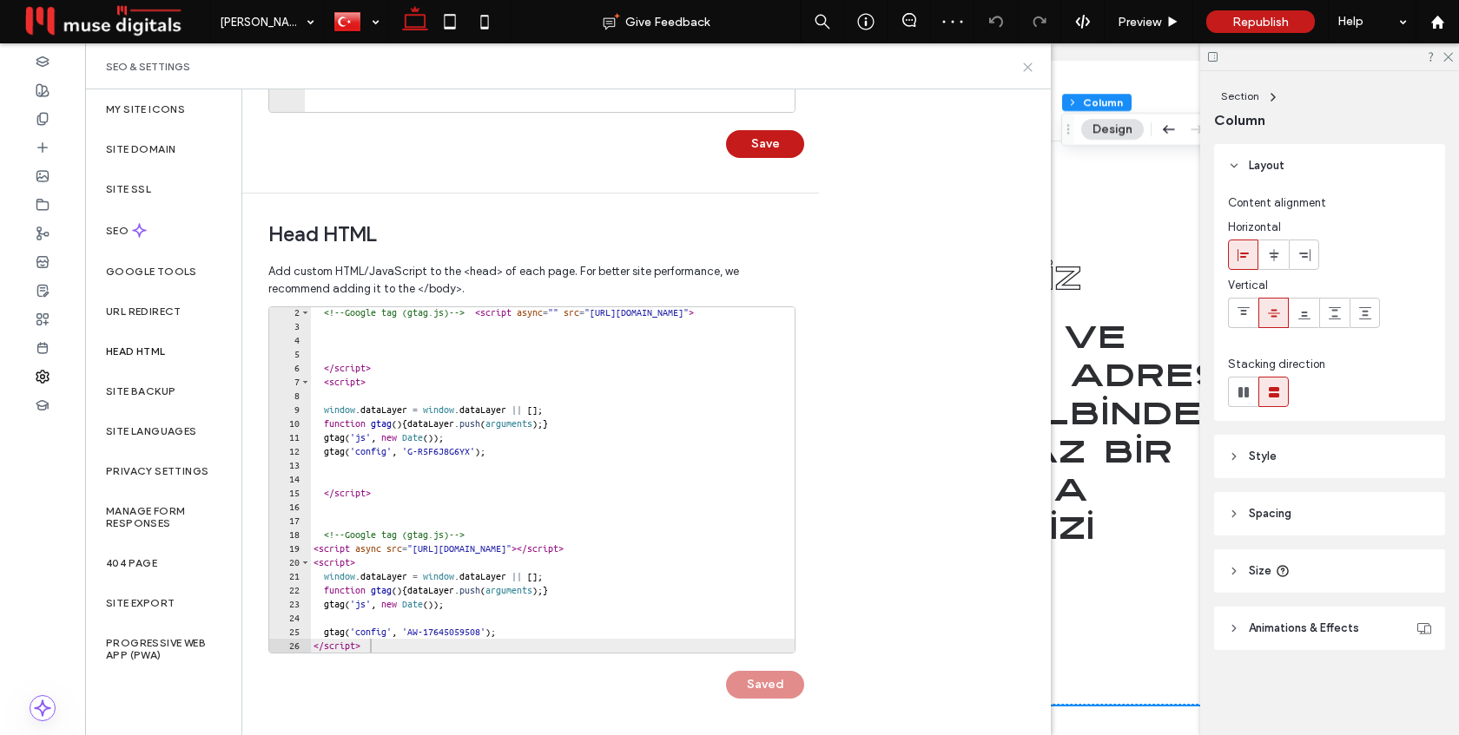
drag, startPoint x: 1029, startPoint y: 67, endPoint x: 944, endPoint y: 23, distance: 95.5
click at [1029, 67] on use at bounding box center [1028, 67] width 8 height 8
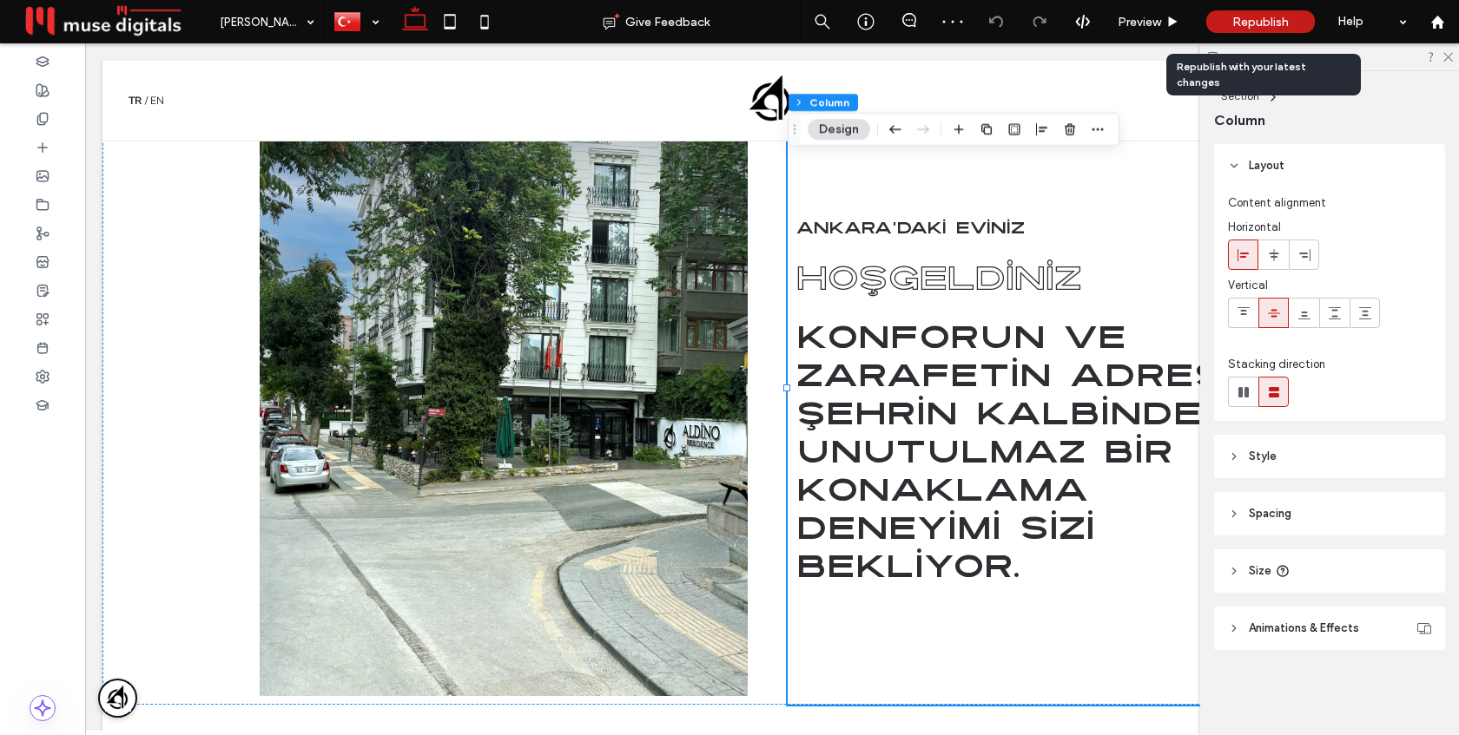
click at [1230, 19] on div "Republish" at bounding box center [1260, 21] width 109 height 23
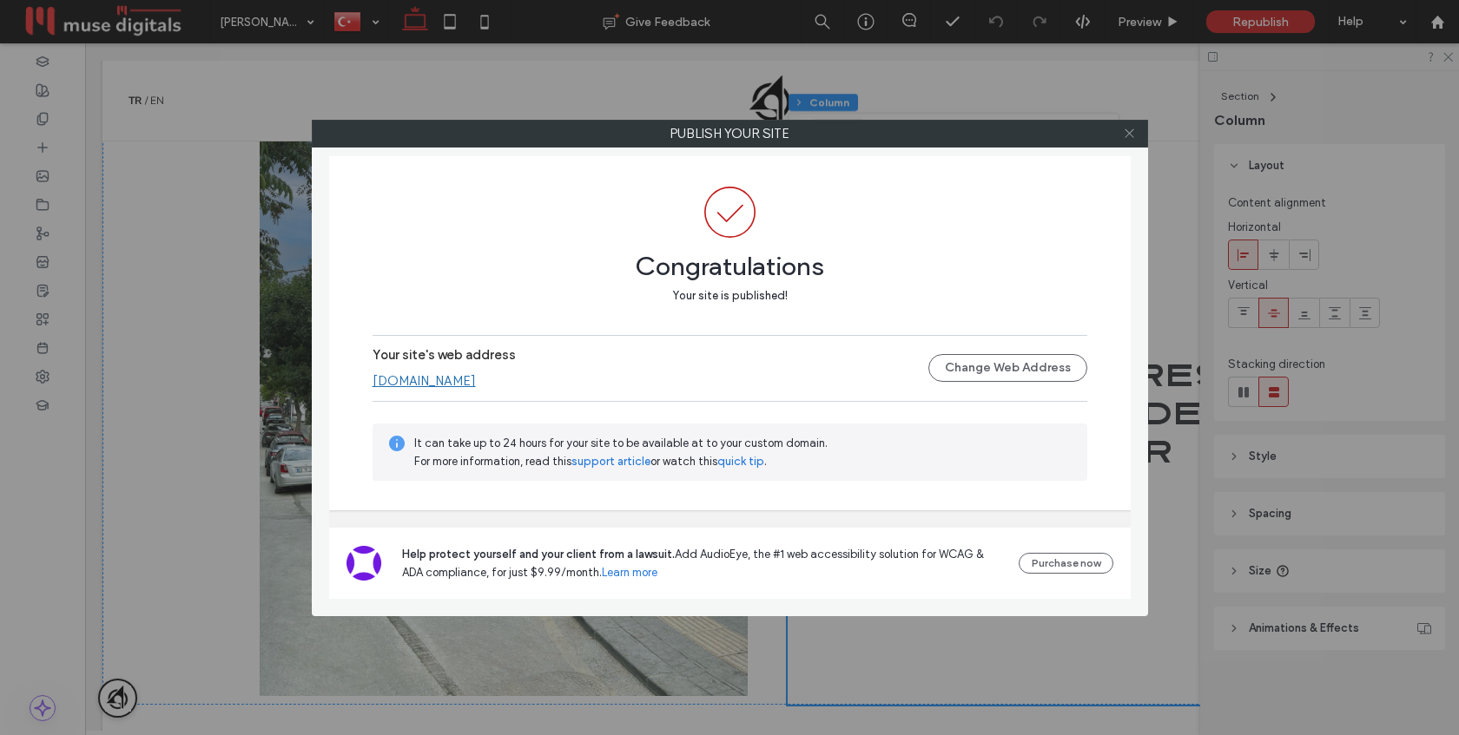
click at [1131, 135] on use at bounding box center [1128, 133] width 9 height 9
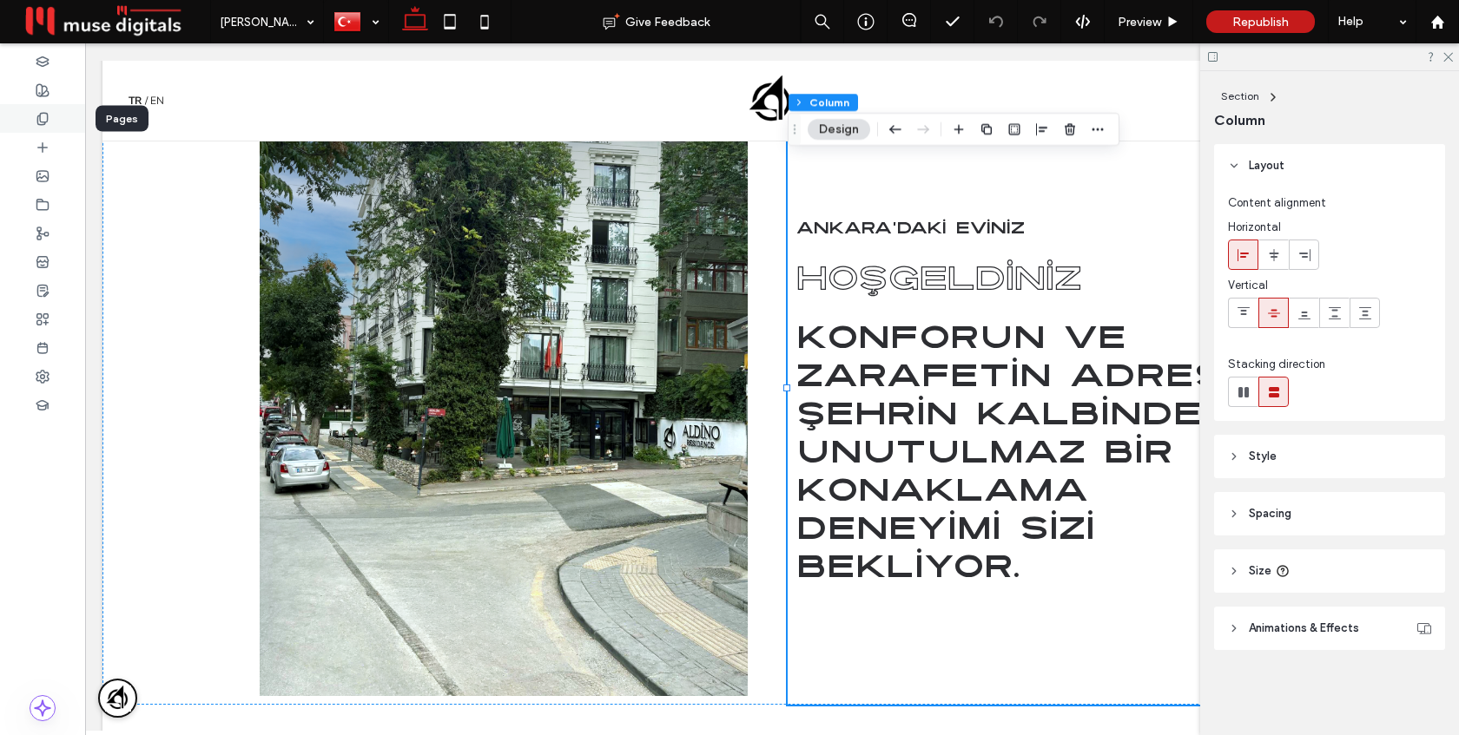
click at [32, 113] on div at bounding box center [42, 118] width 85 height 29
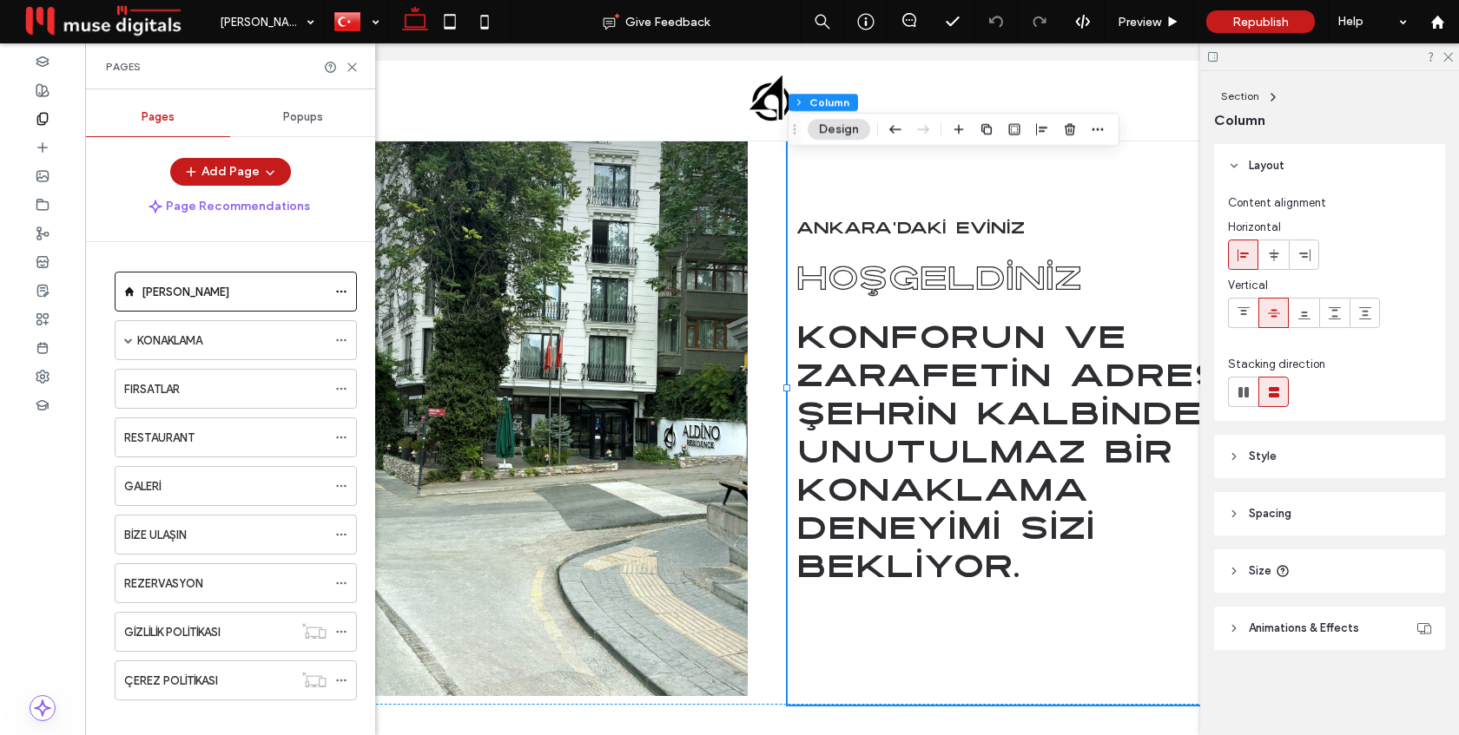
scroll to position [17, 0]
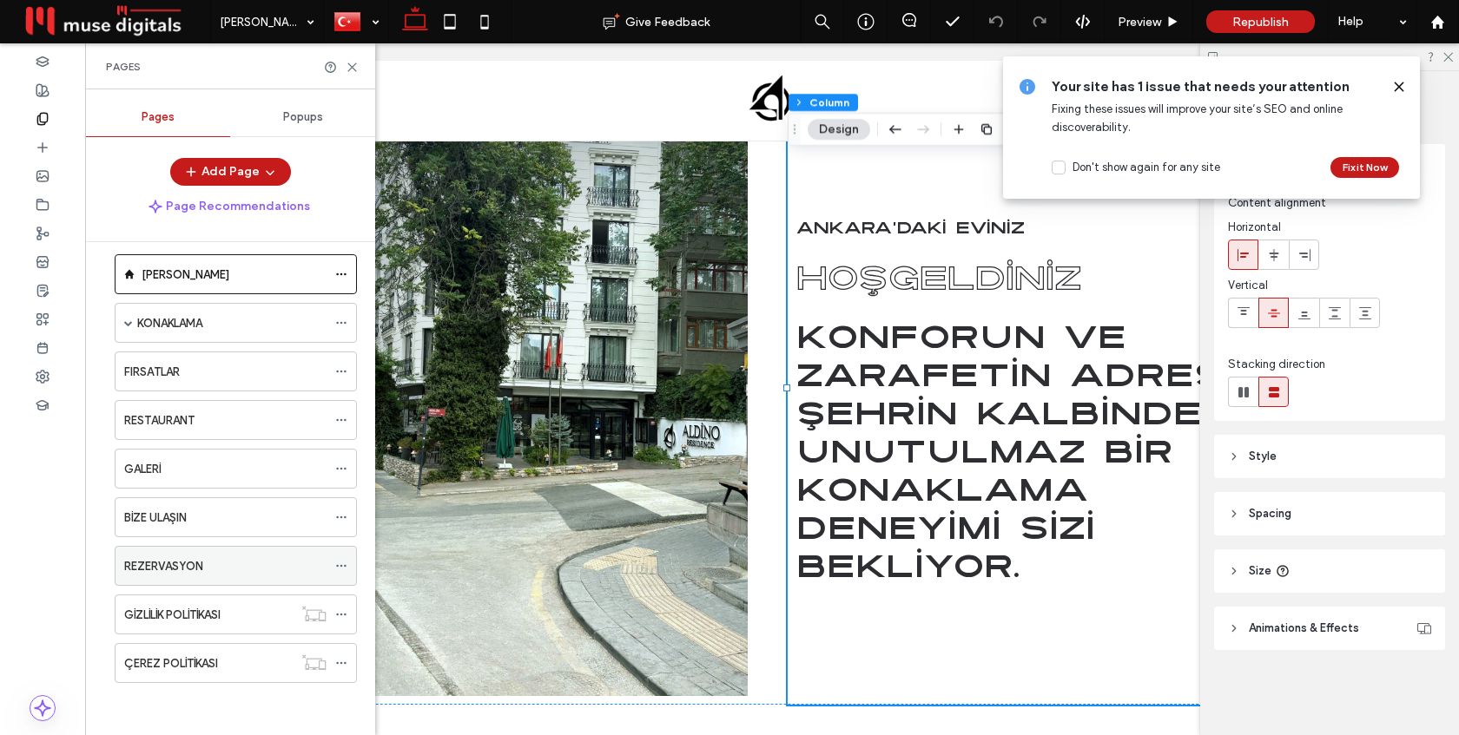
click at [344, 569] on icon at bounding box center [341, 566] width 12 height 12
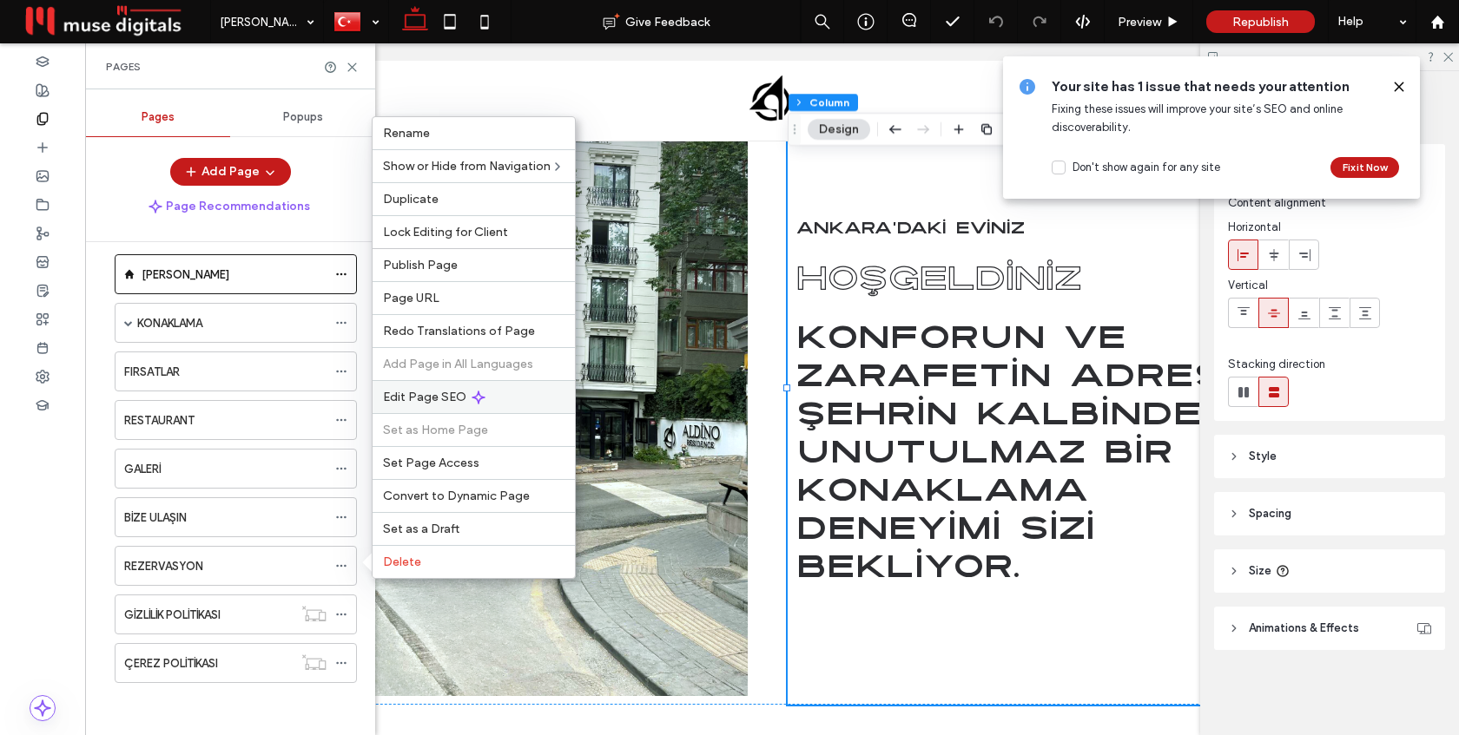
click at [476, 400] on use at bounding box center [478, 398] width 12 height 12
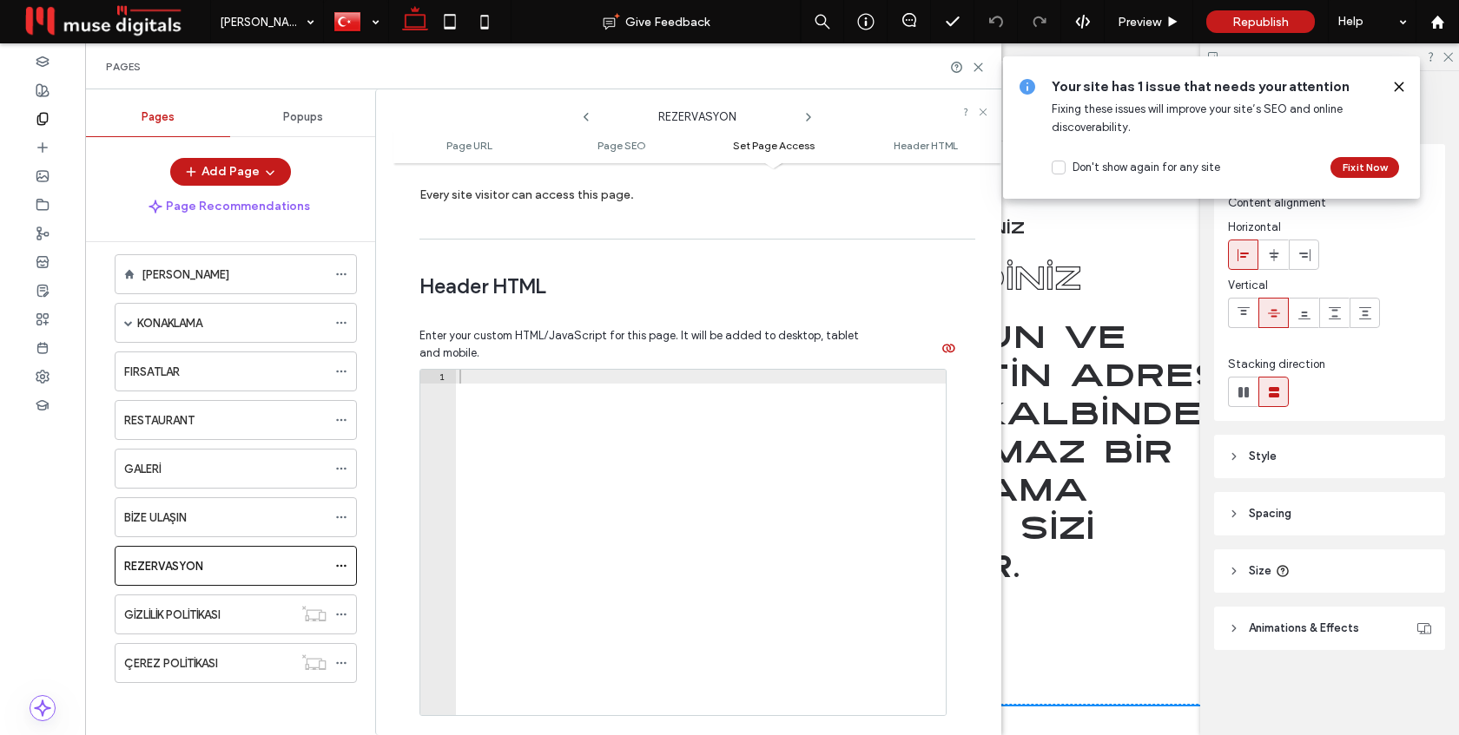
scroll to position [1527, 0]
click at [539, 472] on div at bounding box center [701, 552] width 490 height 373
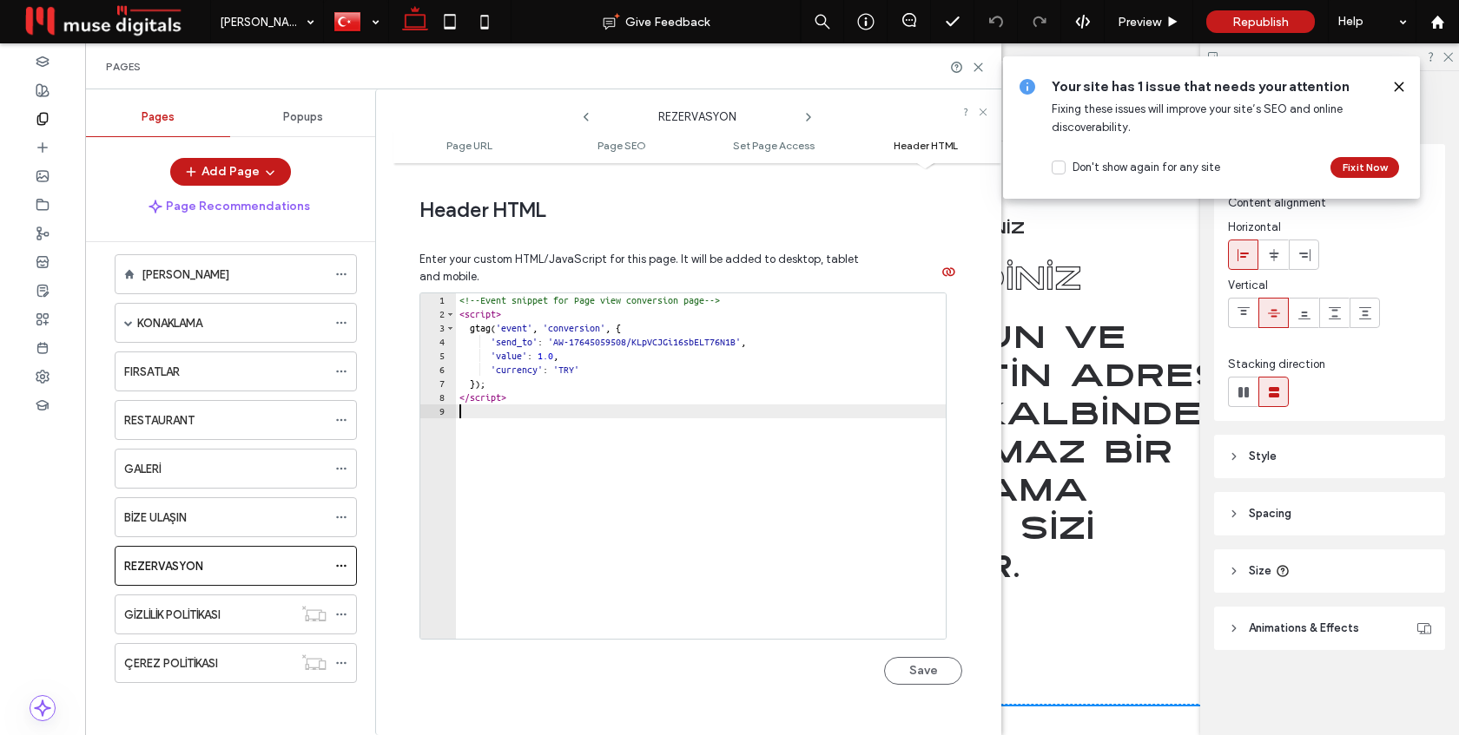
scroll to position [1599, 0]
click at [901, 669] on button "Save" at bounding box center [923, 672] width 78 height 28
click at [976, 63] on icon at bounding box center [978, 67] width 13 height 13
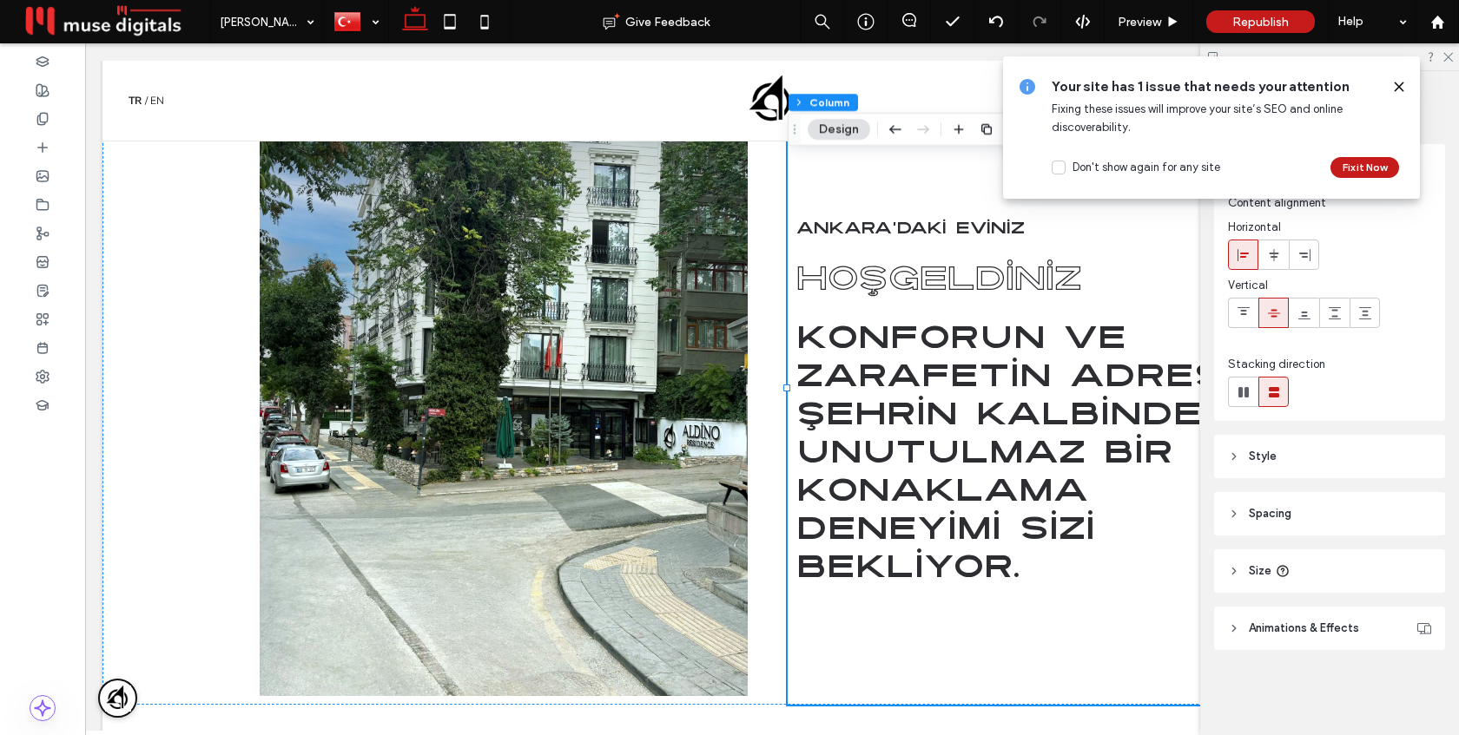
click at [1400, 85] on use at bounding box center [1398, 86] width 8 height 8
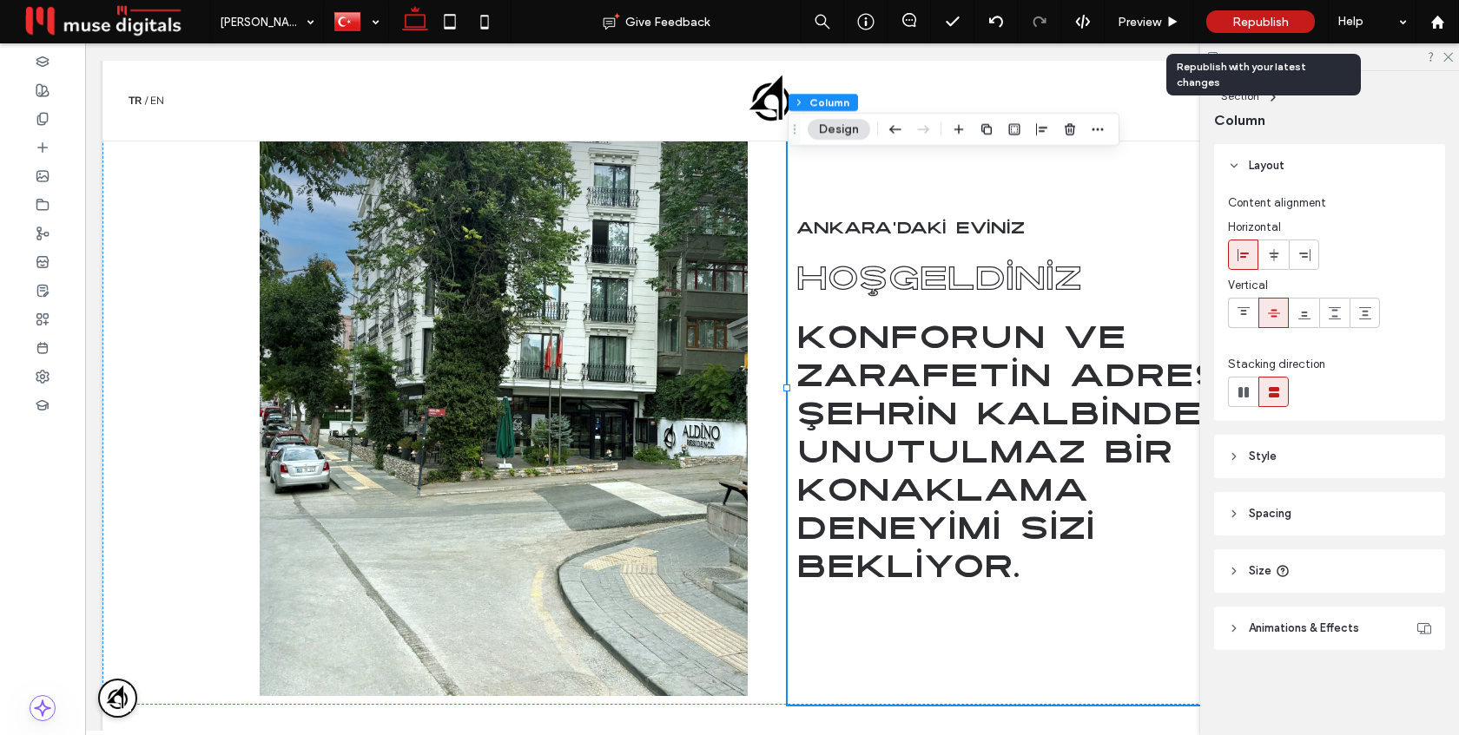
click at [1262, 23] on span "Republish" at bounding box center [1260, 22] width 56 height 15
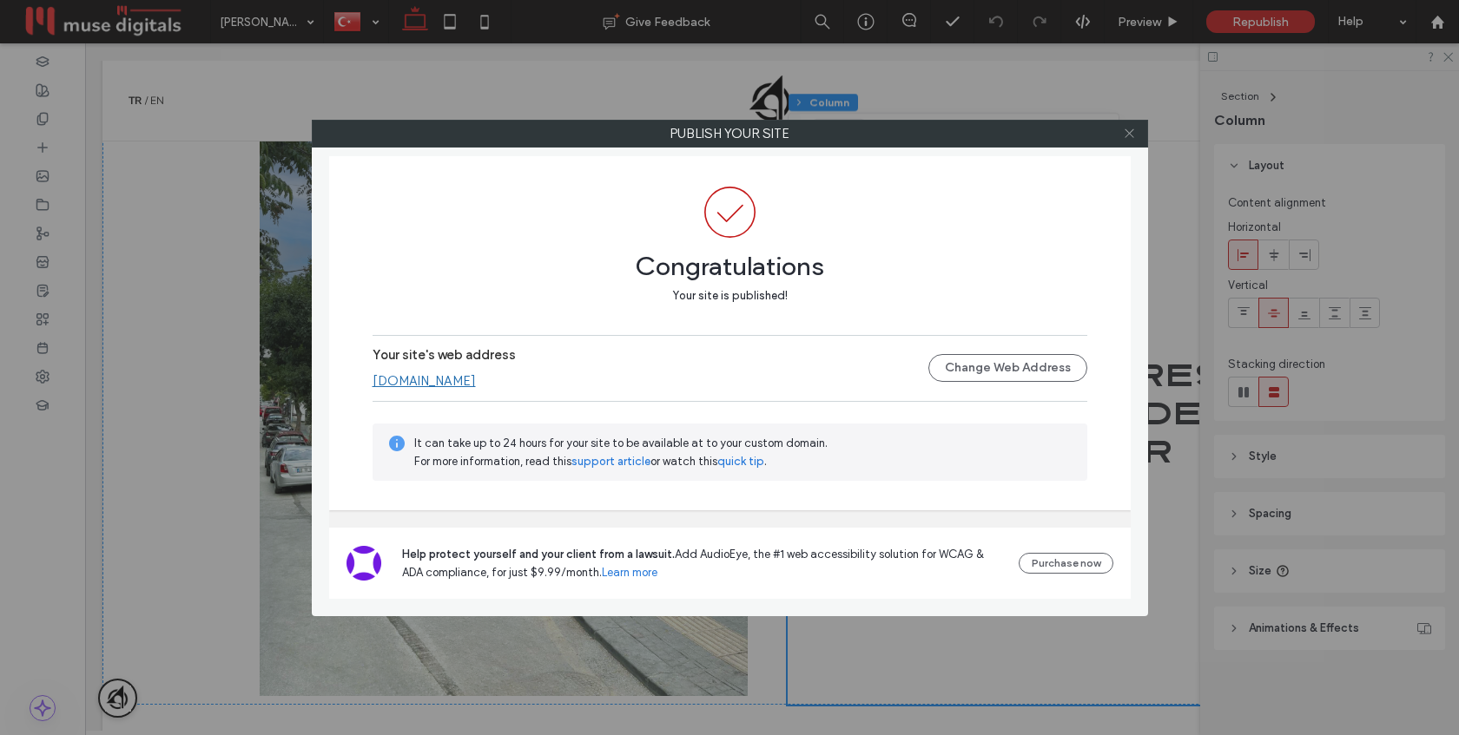
click at [1126, 138] on icon at bounding box center [1129, 133] width 13 height 13
